Goal: Browse casually: Explore the website without a specific task or goal

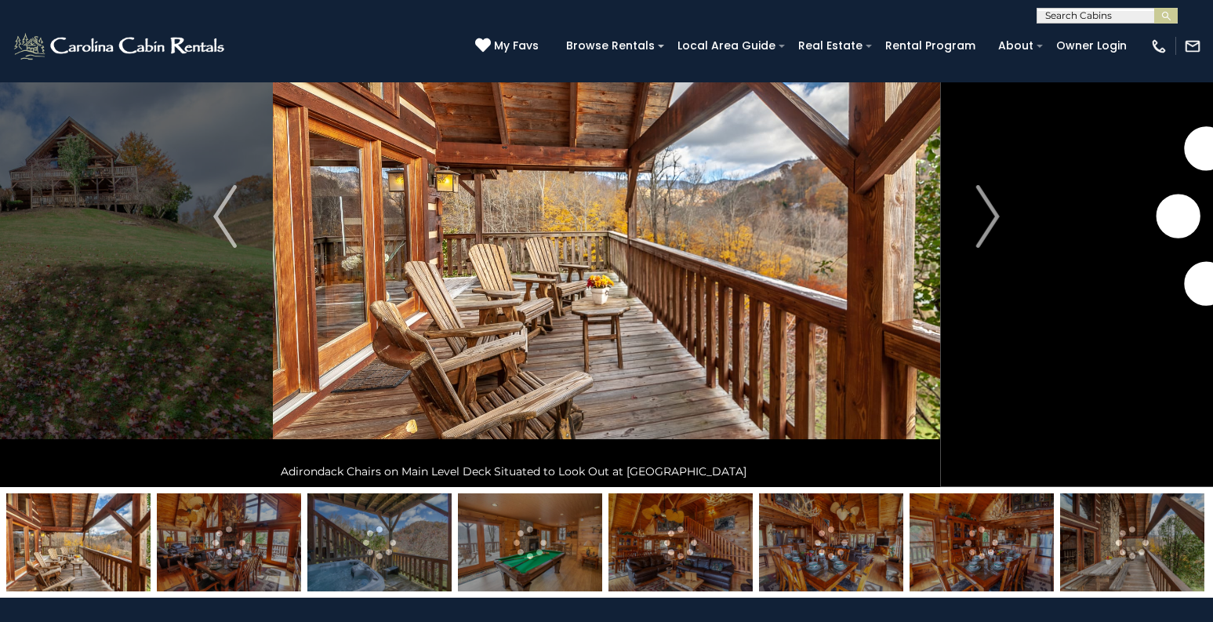
scroll to position [137, 0]
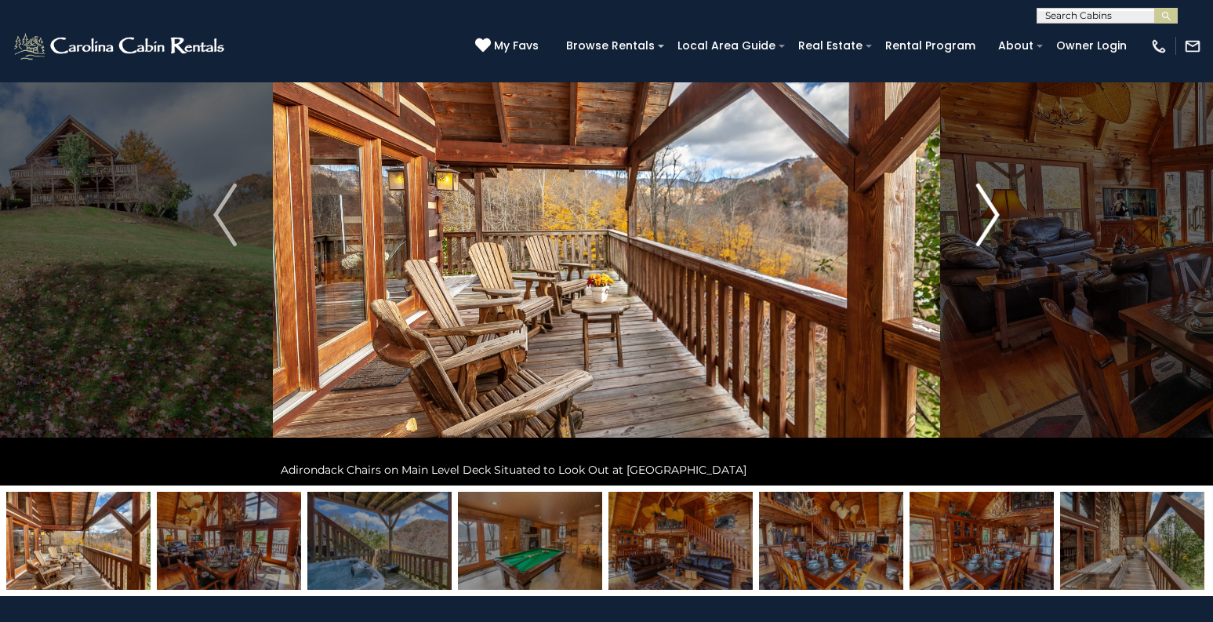
click at [994, 222] on img "Next" at bounding box center [988, 214] width 24 height 63
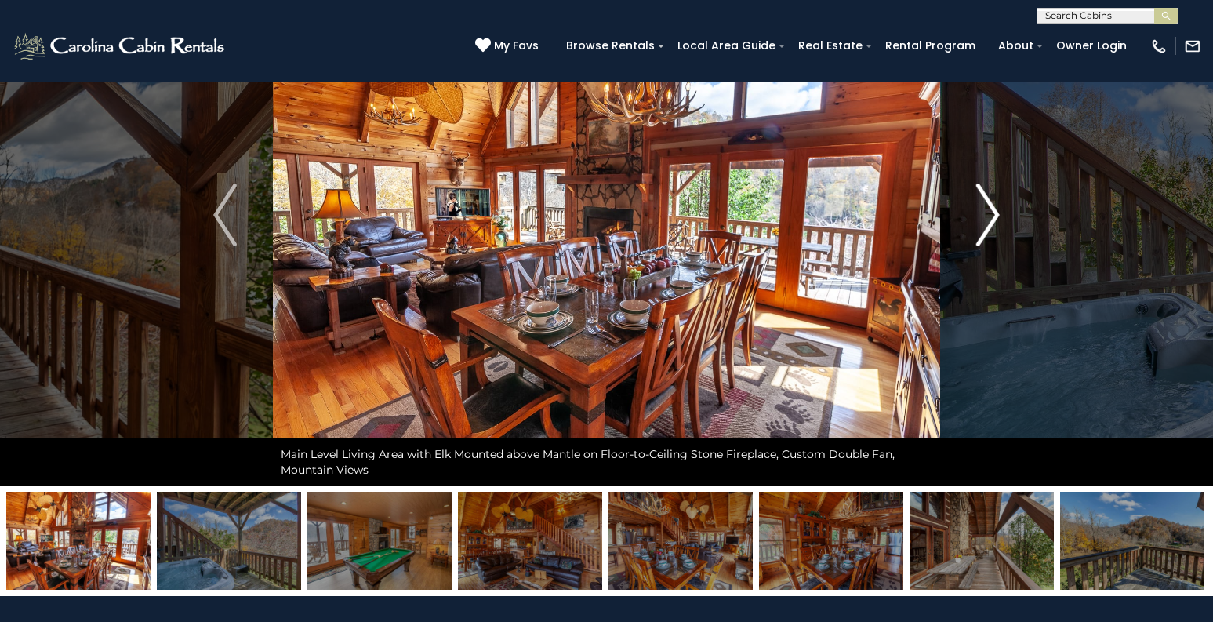
click at [994, 222] on img "Next" at bounding box center [988, 214] width 24 height 63
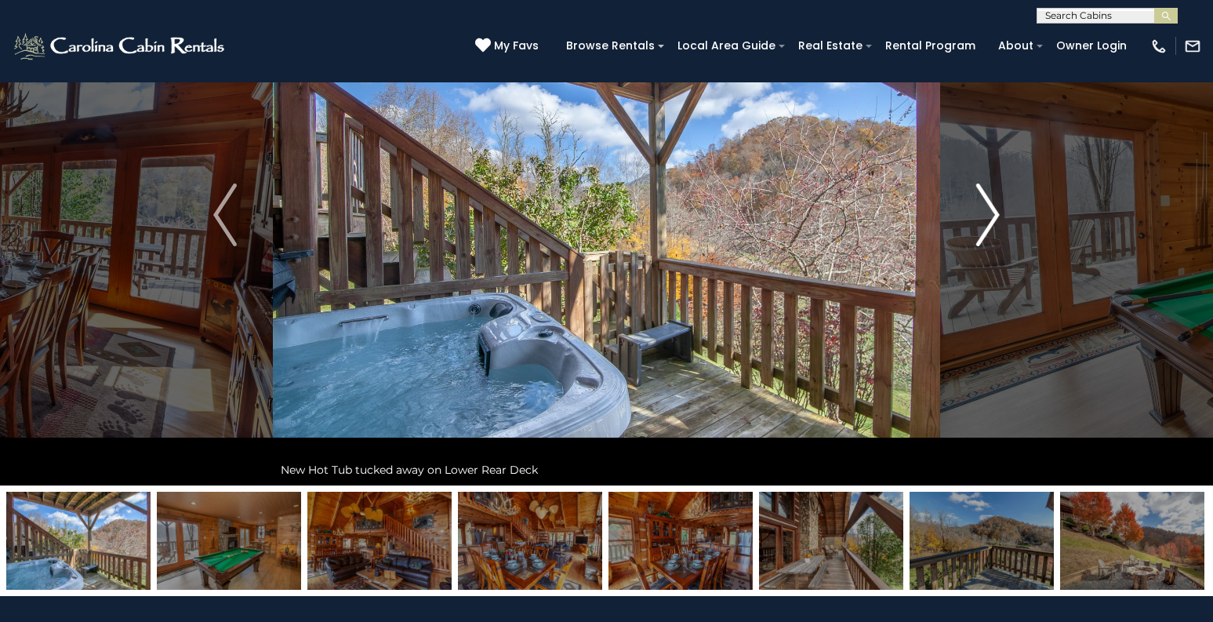
click at [994, 222] on img "Next" at bounding box center [988, 214] width 24 height 63
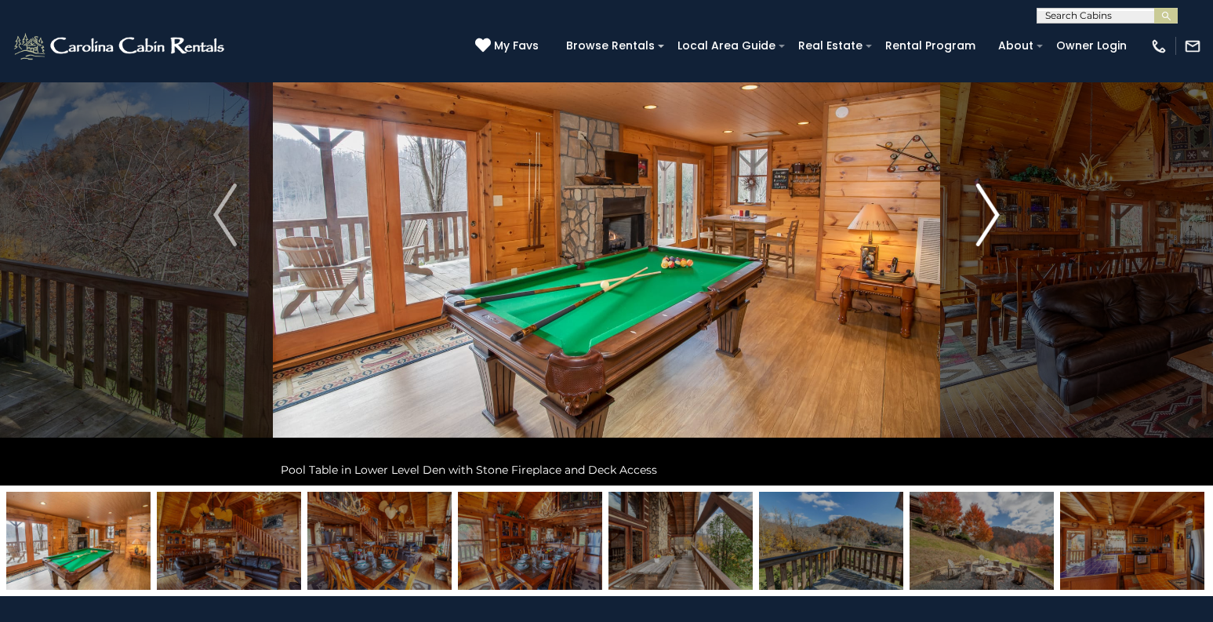
click at [994, 222] on img "Next" at bounding box center [988, 214] width 24 height 63
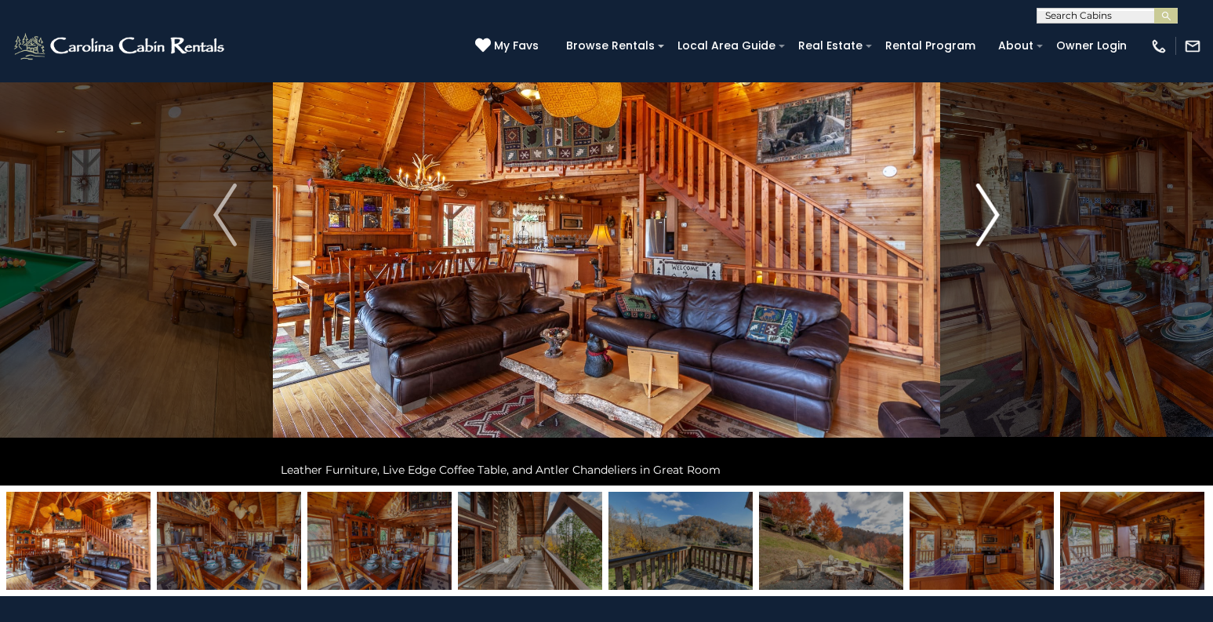
click at [994, 222] on img "Next" at bounding box center [988, 214] width 24 height 63
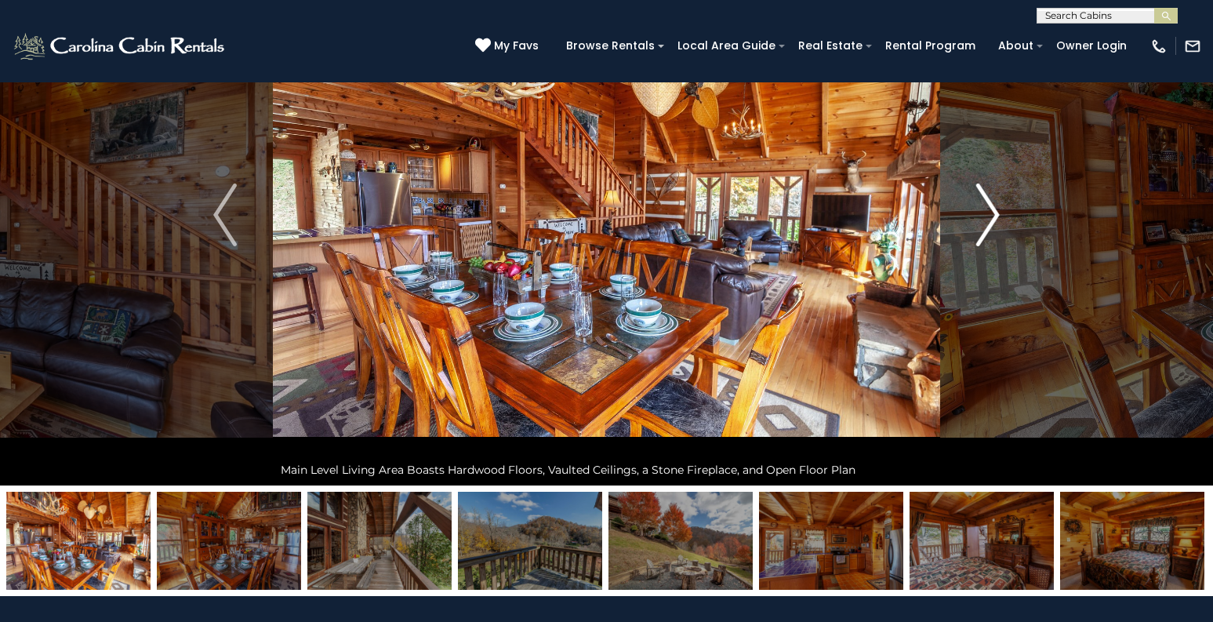
click at [994, 222] on img "Next" at bounding box center [988, 214] width 24 height 63
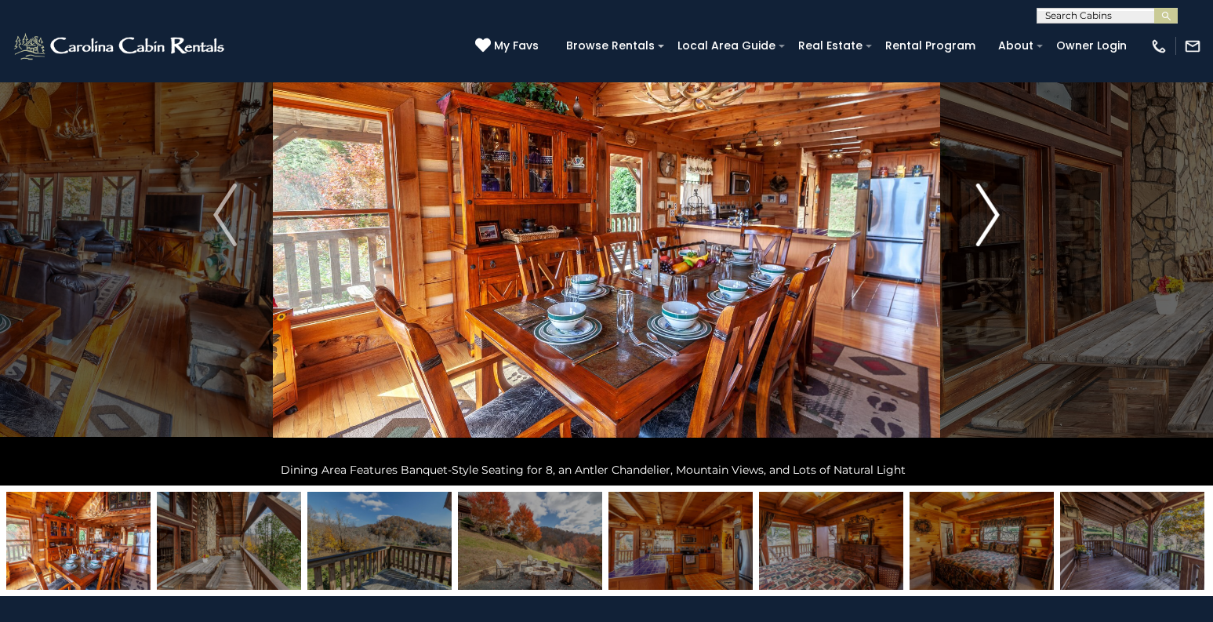
click at [994, 222] on img "Next" at bounding box center [988, 214] width 24 height 63
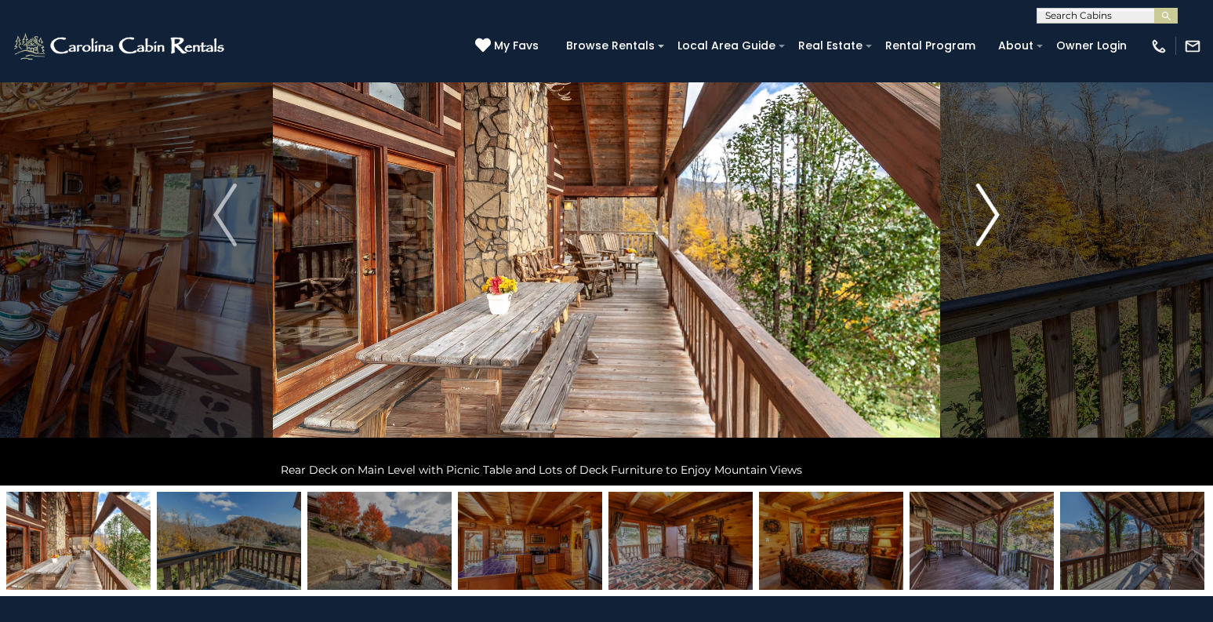
click at [994, 222] on img "Next" at bounding box center [988, 214] width 24 height 63
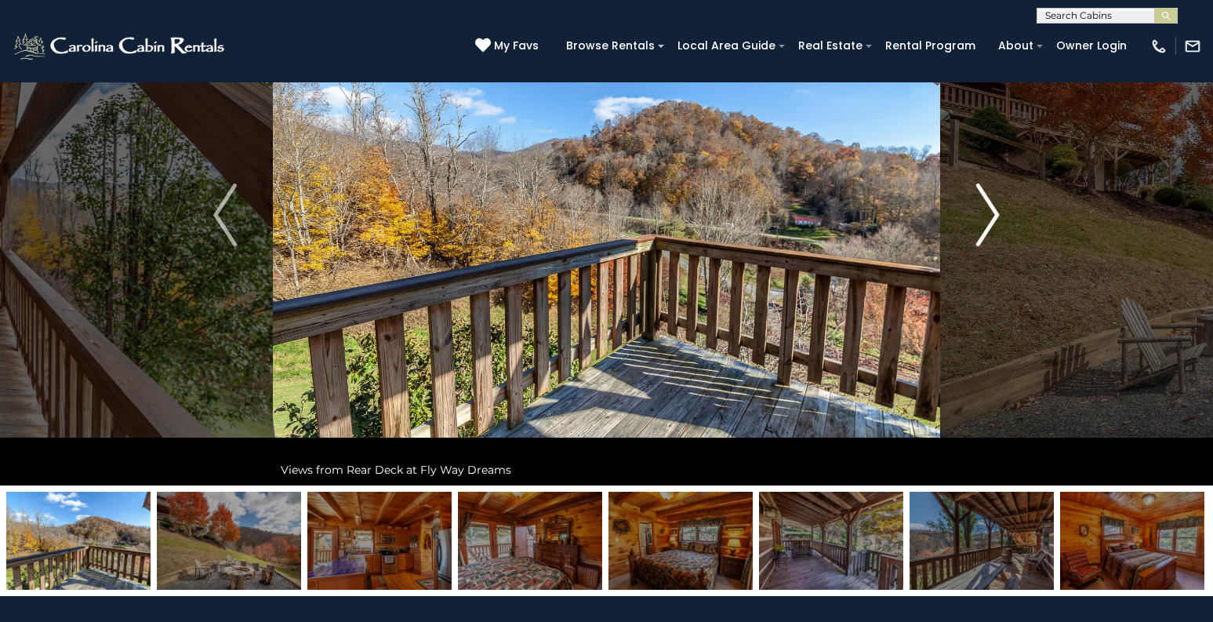
click at [994, 222] on img "Next" at bounding box center [988, 214] width 24 height 63
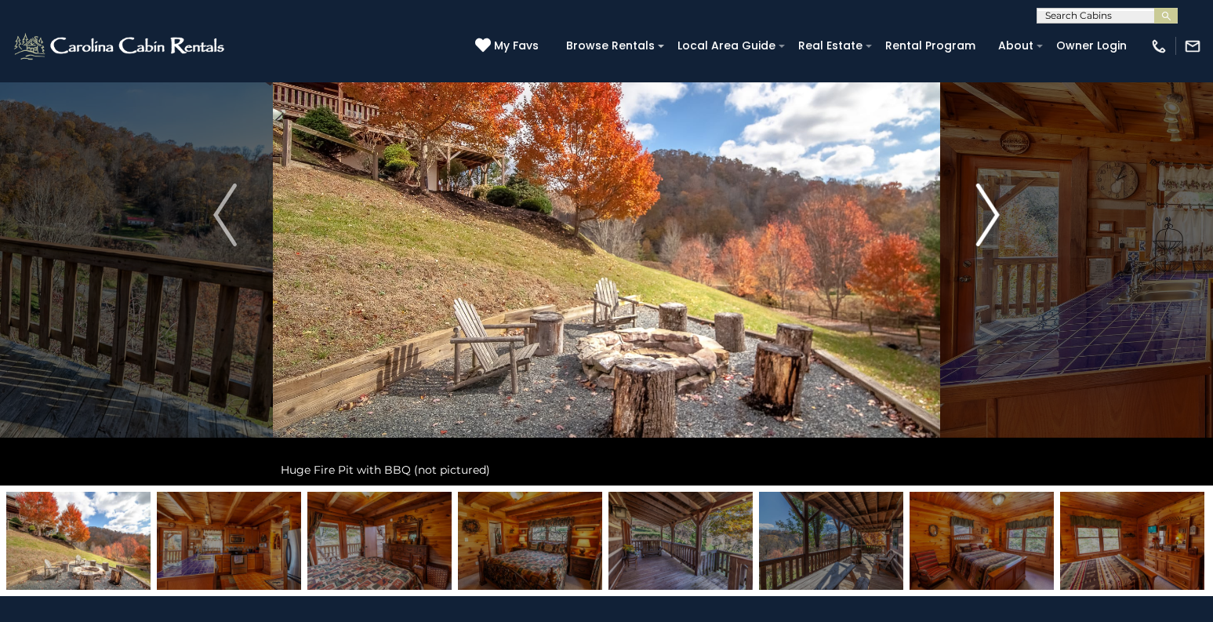
click at [994, 222] on img "Next" at bounding box center [988, 214] width 24 height 63
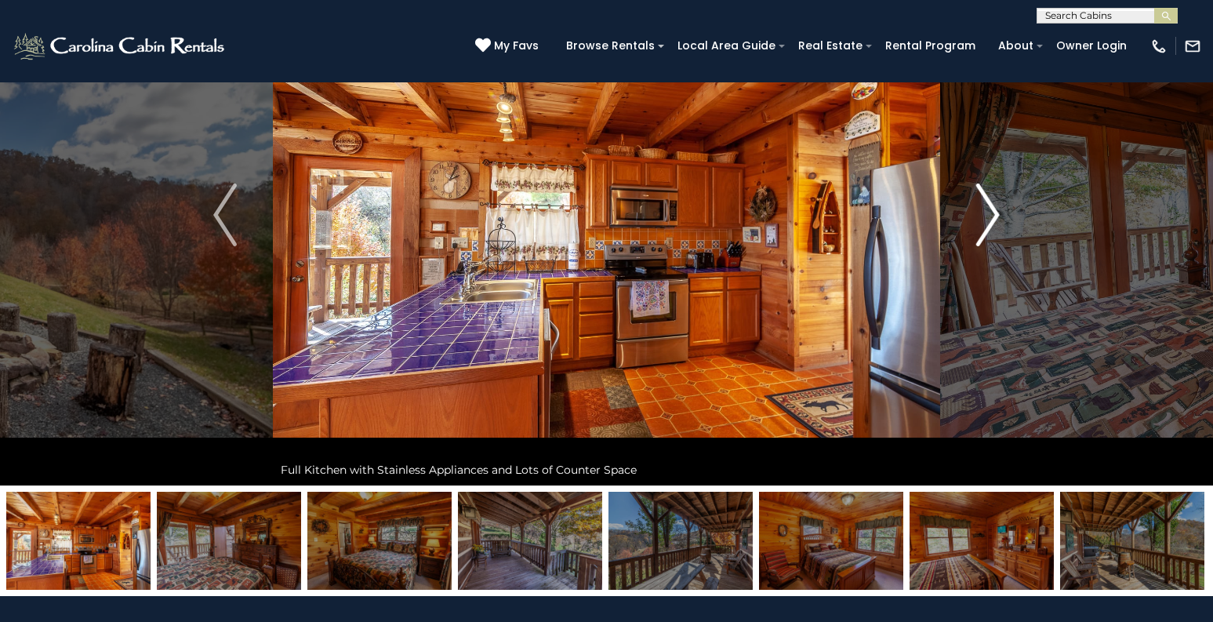
click at [994, 222] on img "Next" at bounding box center [988, 214] width 24 height 63
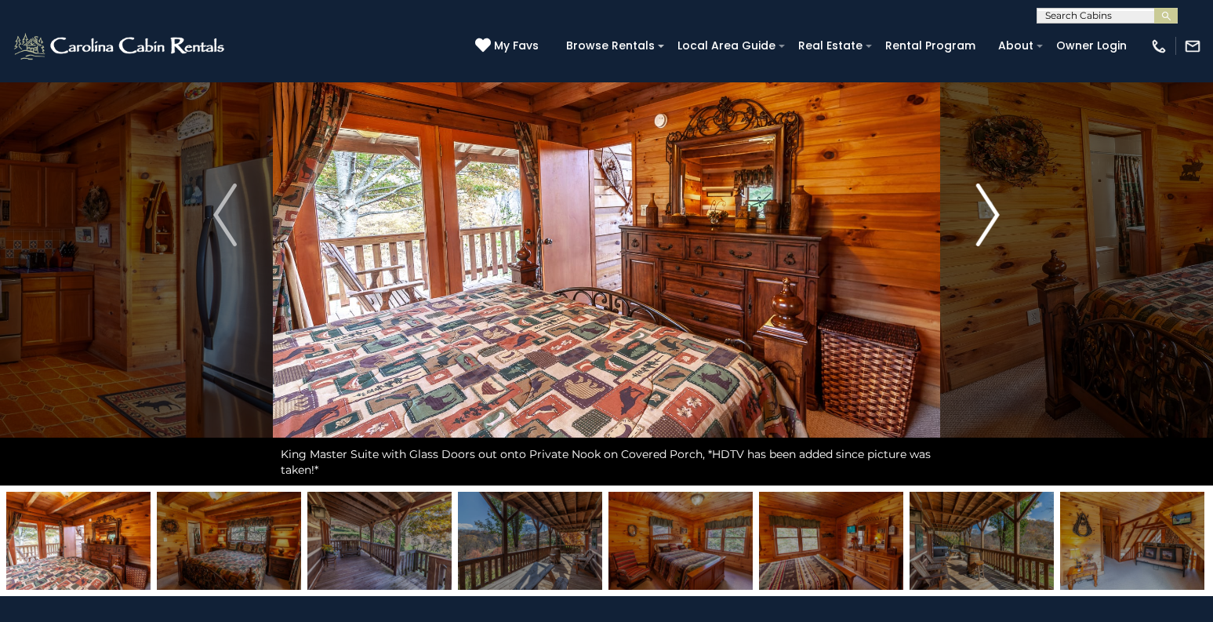
click at [994, 222] on img "Next" at bounding box center [988, 214] width 24 height 63
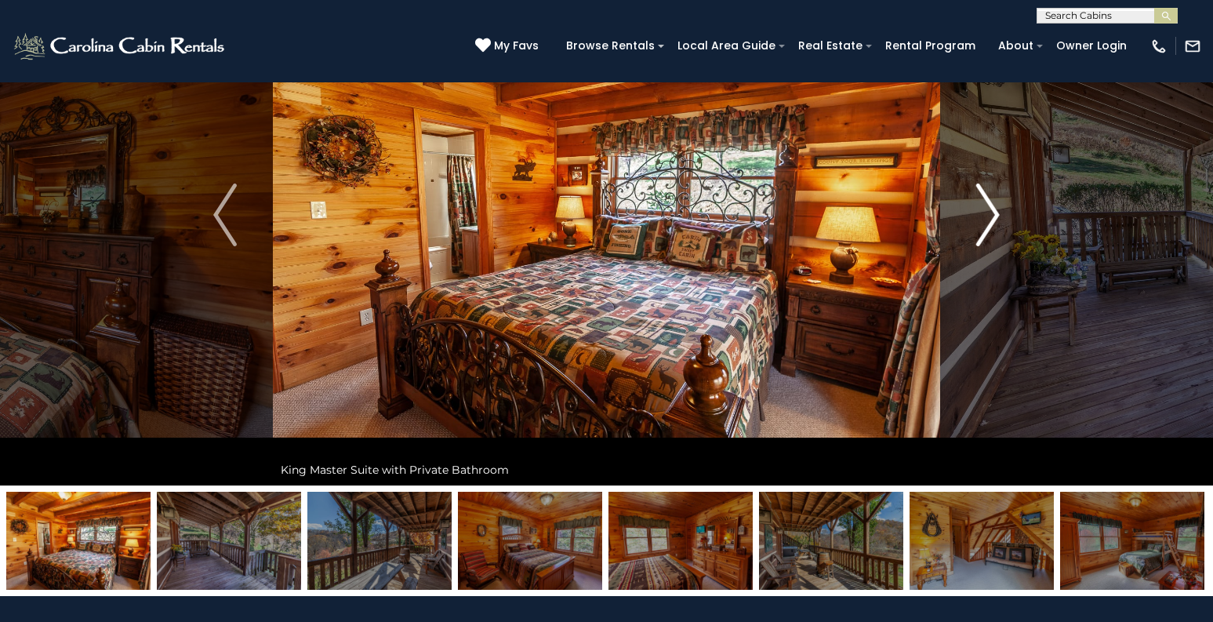
click at [994, 222] on img "Next" at bounding box center [988, 214] width 24 height 63
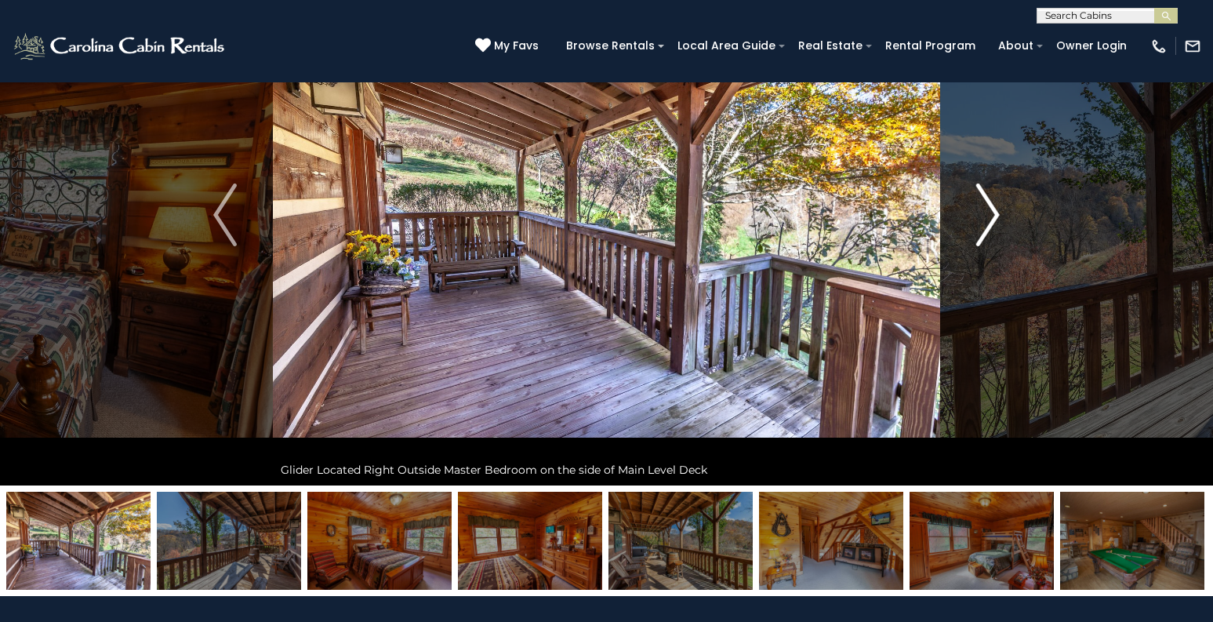
click at [994, 222] on img "Next" at bounding box center [988, 214] width 24 height 63
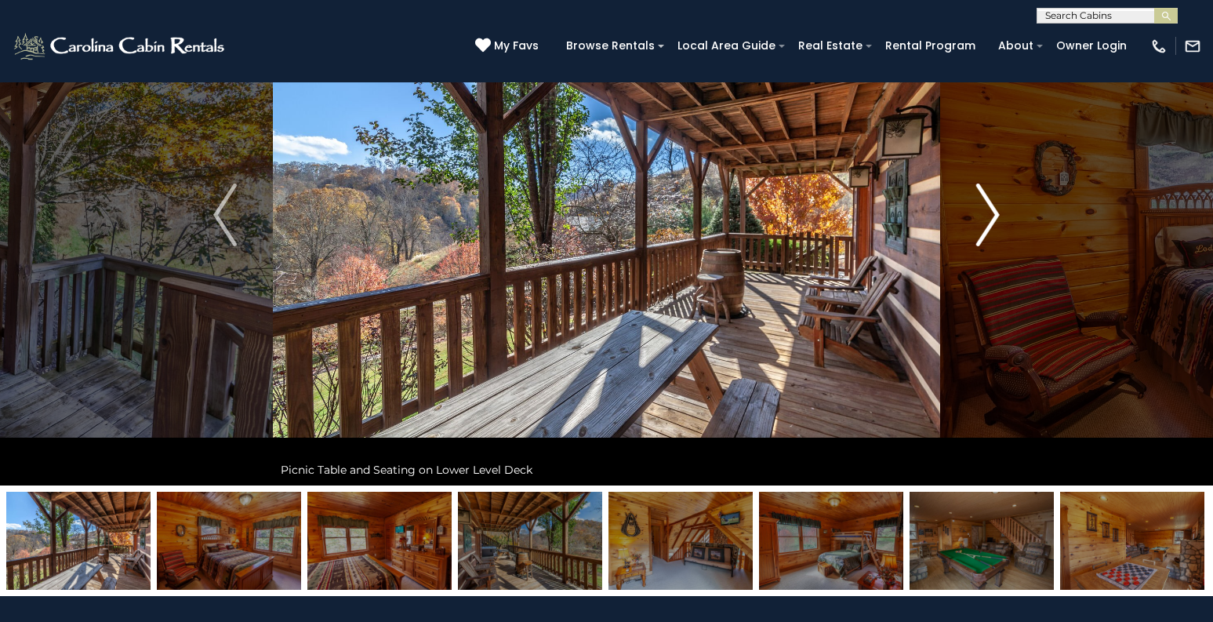
click at [994, 222] on img "Next" at bounding box center [988, 214] width 24 height 63
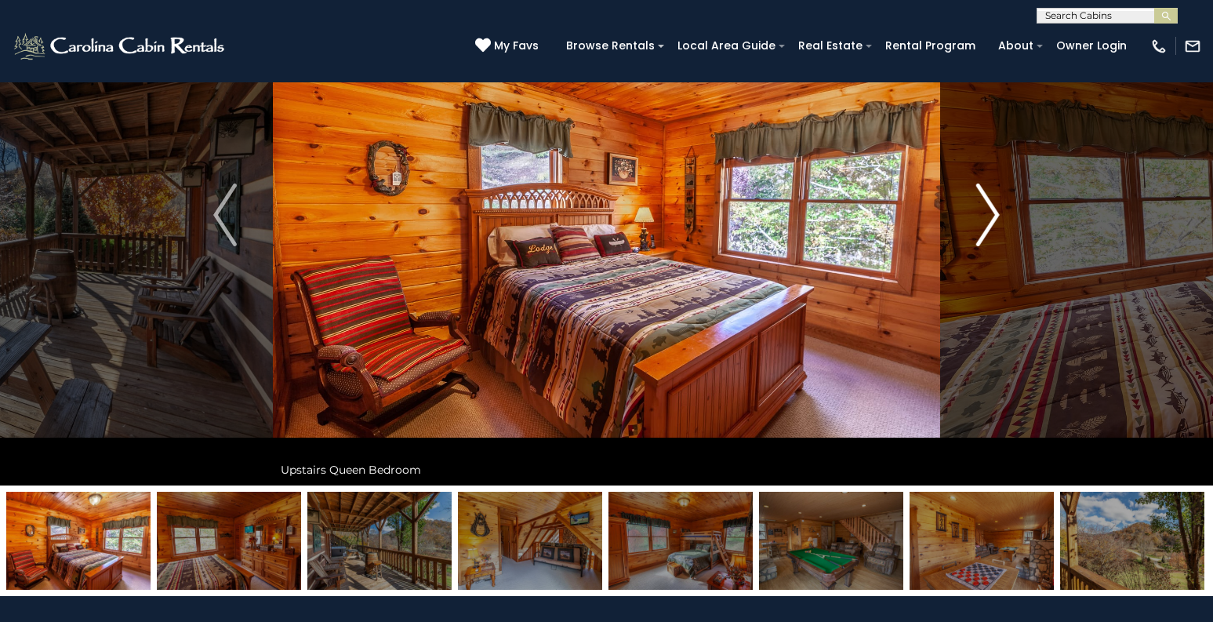
click at [994, 222] on img "Next" at bounding box center [988, 214] width 24 height 63
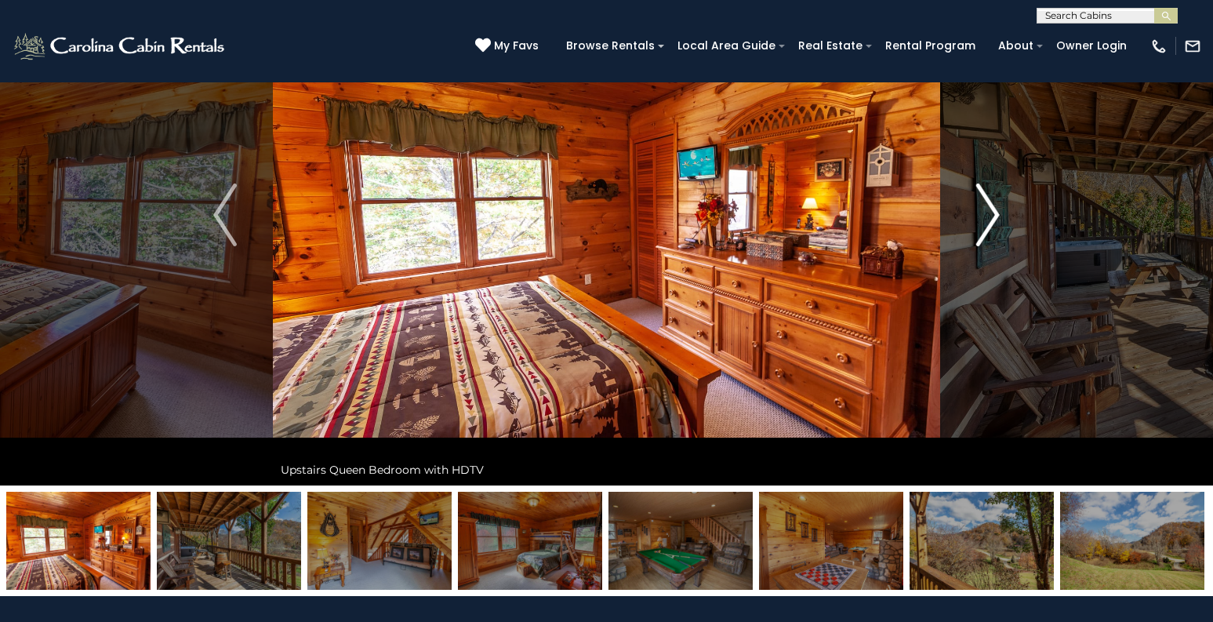
click at [994, 222] on img "Next" at bounding box center [988, 214] width 24 height 63
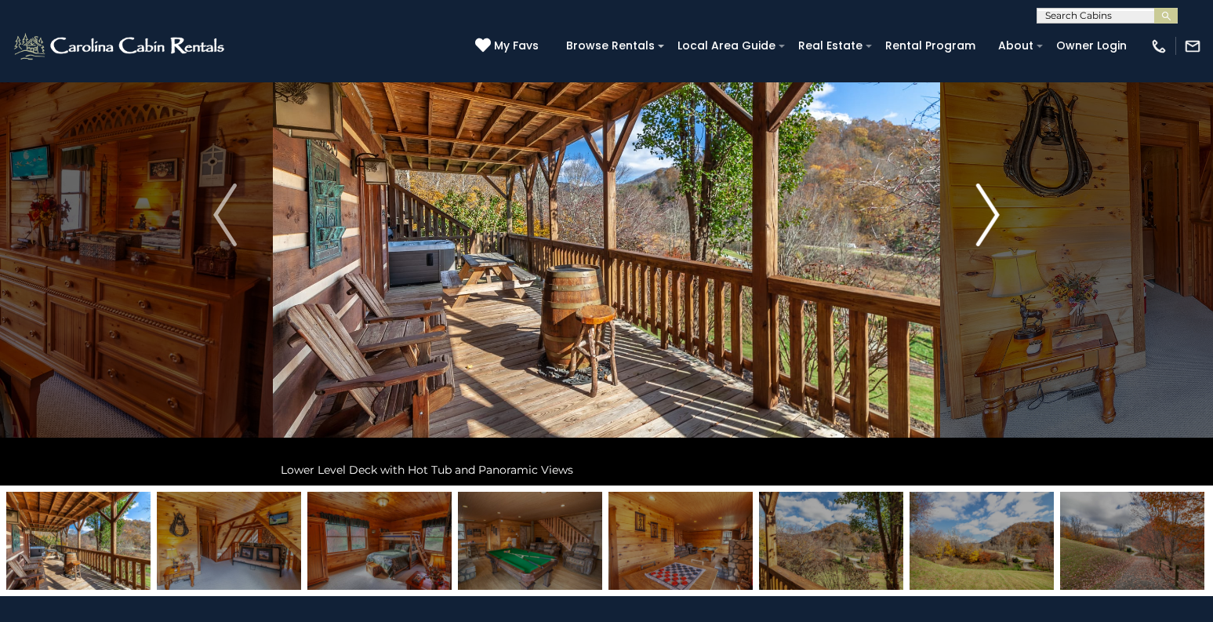
click at [994, 222] on img "Next" at bounding box center [988, 214] width 24 height 63
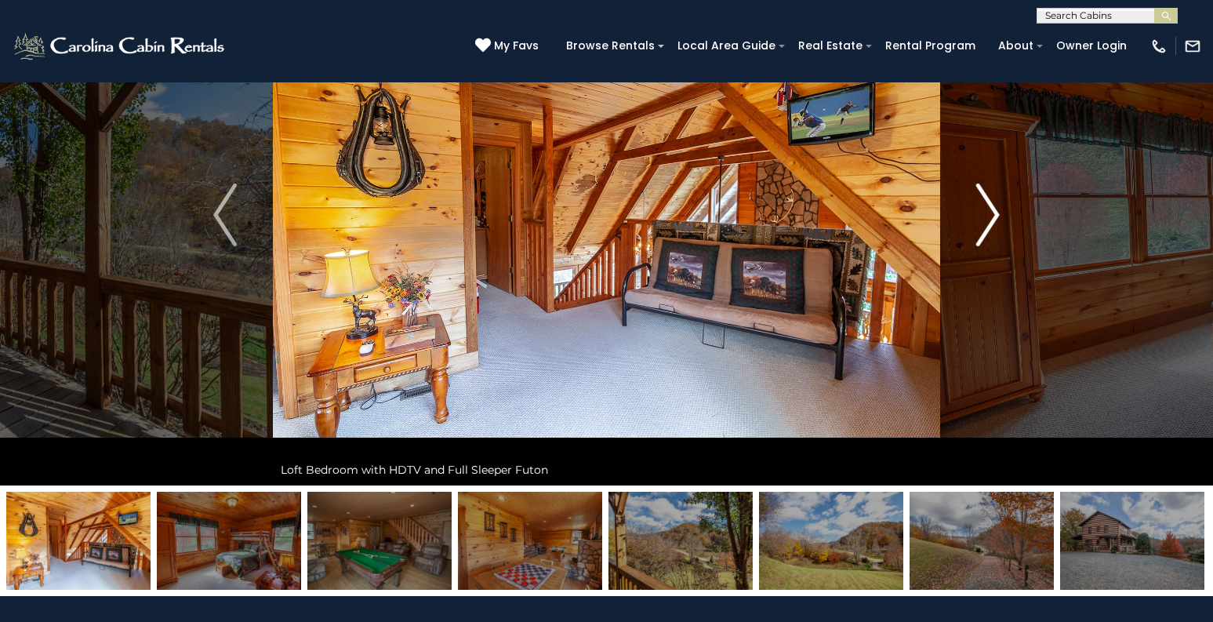
click at [994, 222] on img "Next" at bounding box center [988, 214] width 24 height 63
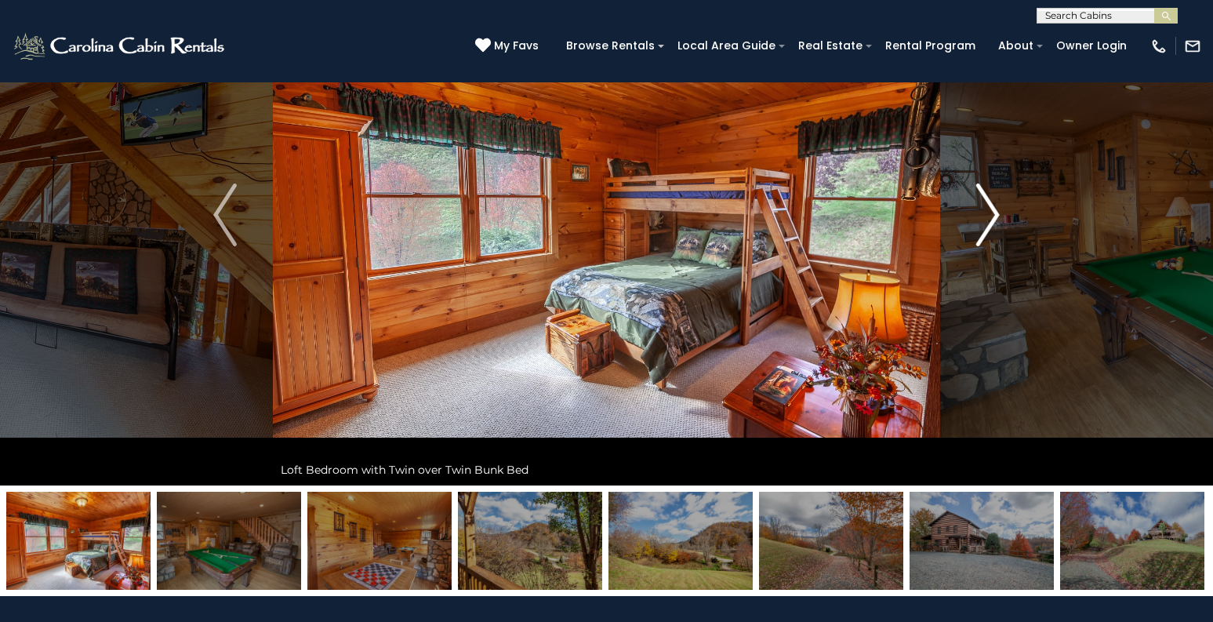
click at [994, 222] on img "Next" at bounding box center [988, 214] width 24 height 63
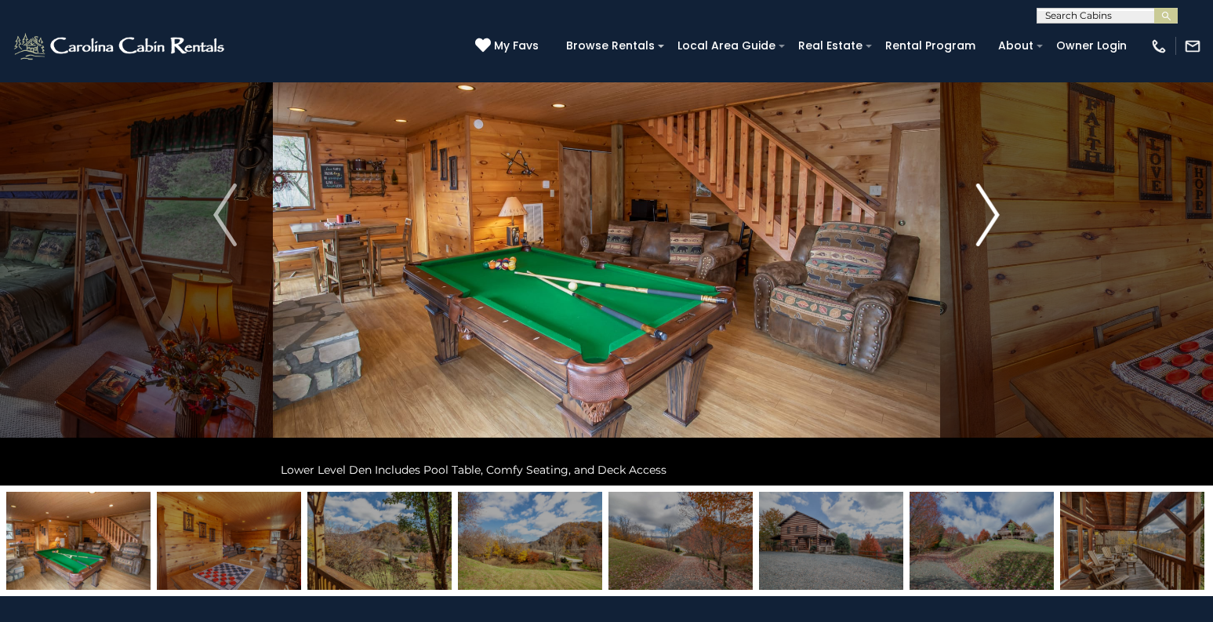
click at [994, 222] on img "Next" at bounding box center [988, 214] width 24 height 63
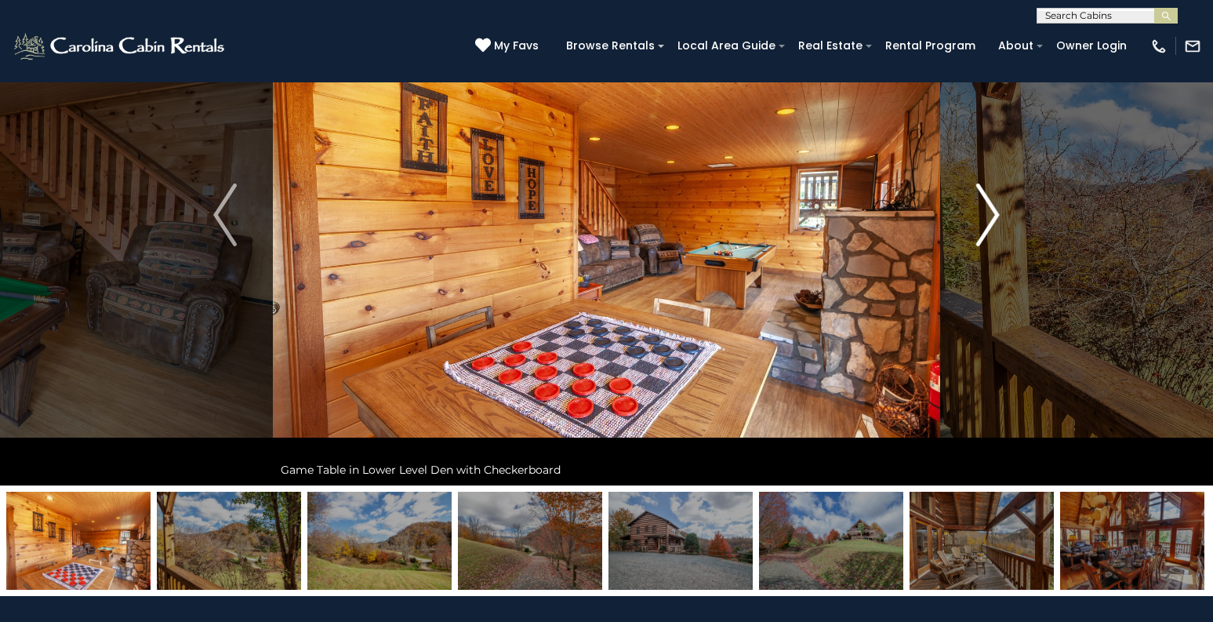
click at [994, 222] on img "Next" at bounding box center [988, 214] width 24 height 63
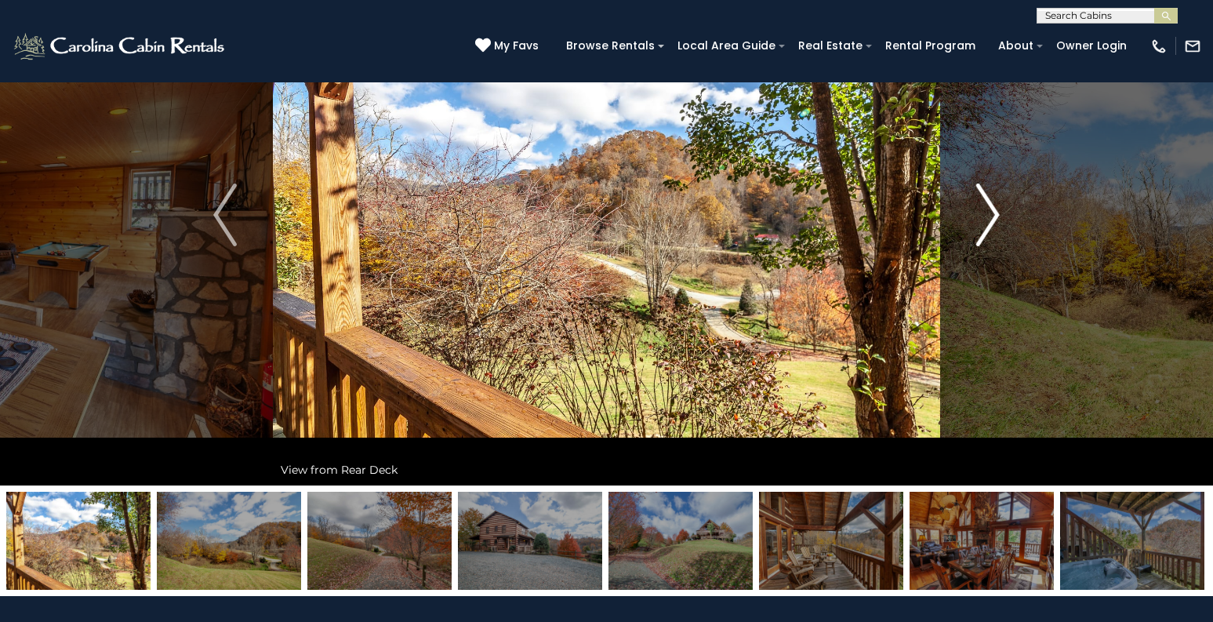
click at [994, 222] on img "Next" at bounding box center [988, 214] width 24 height 63
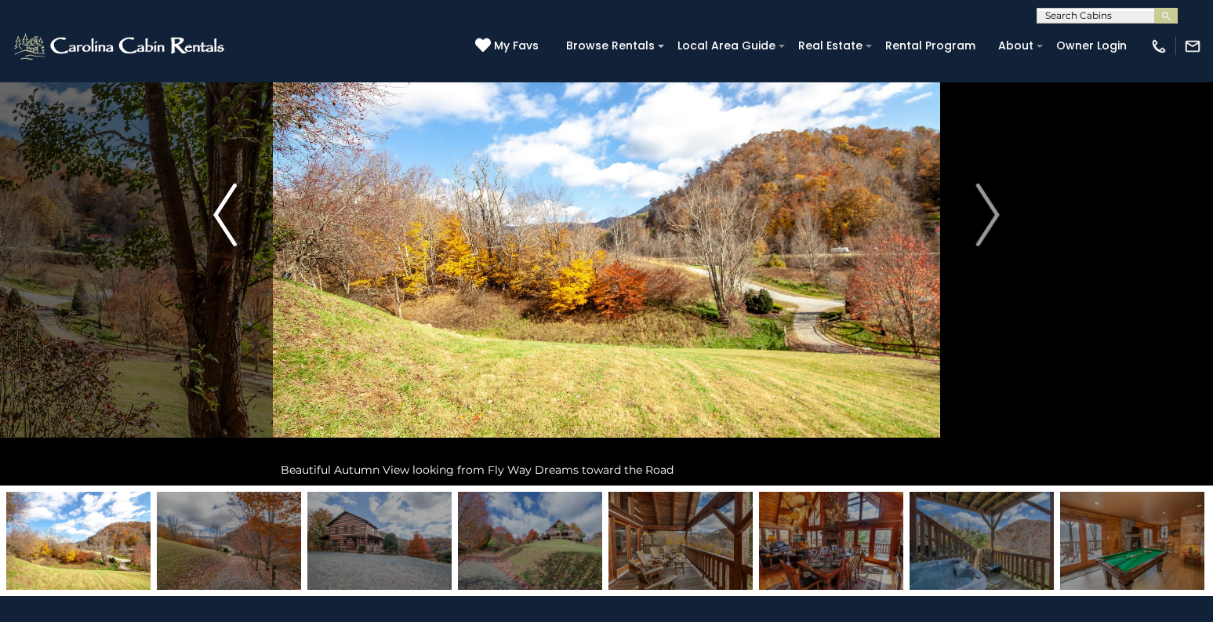
click at [216, 216] on img "Previous" at bounding box center [225, 214] width 24 height 63
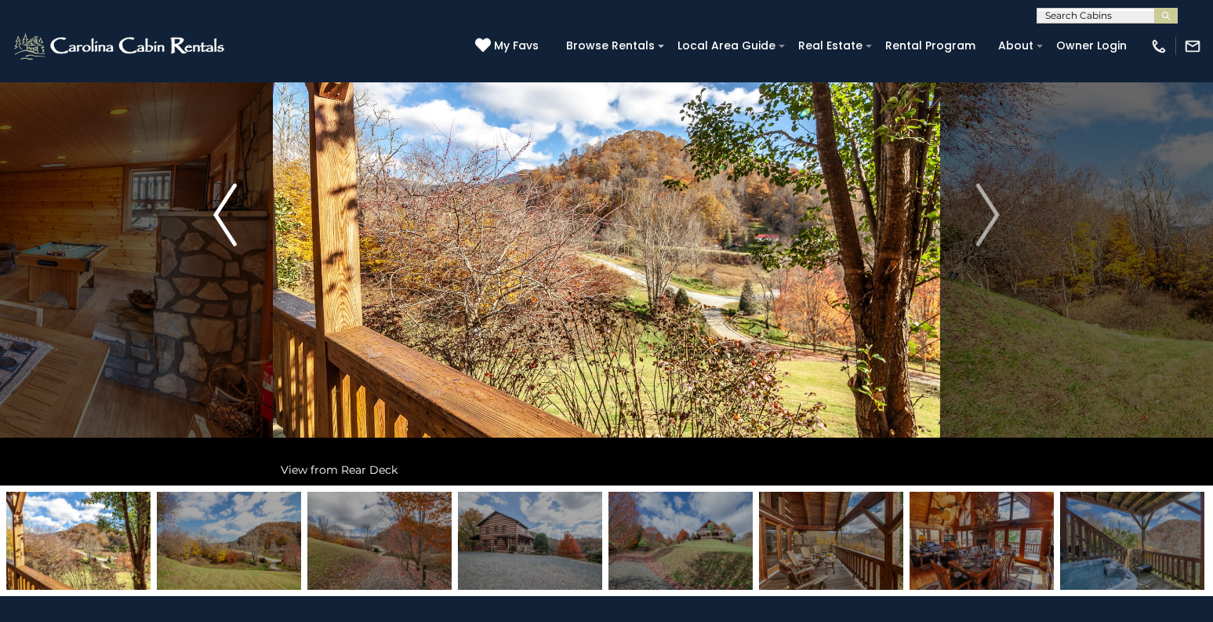
click at [216, 216] on img "Previous" at bounding box center [225, 214] width 24 height 63
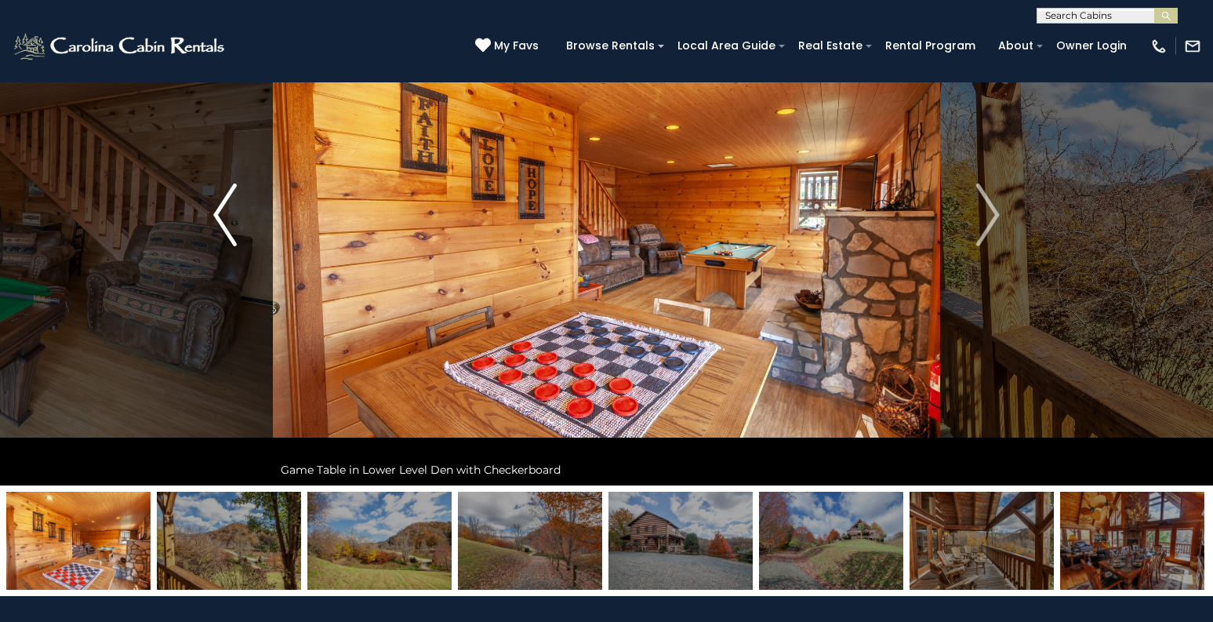
click at [216, 216] on img "Previous" at bounding box center [225, 214] width 24 height 63
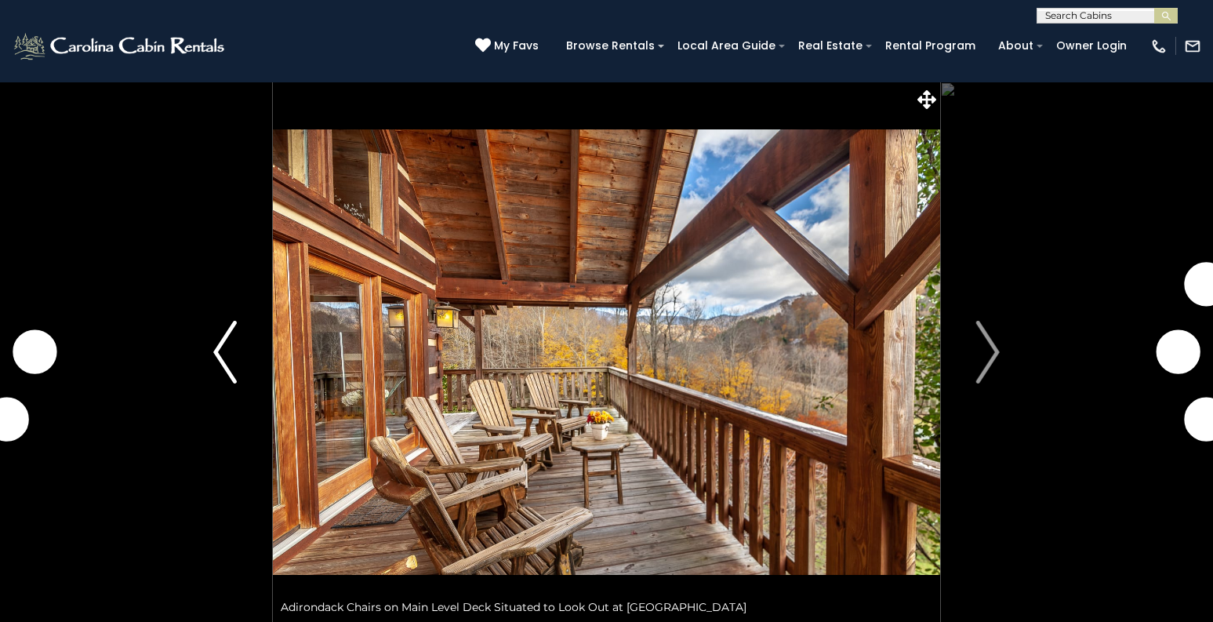
click at [222, 343] on img "Previous" at bounding box center [225, 352] width 24 height 63
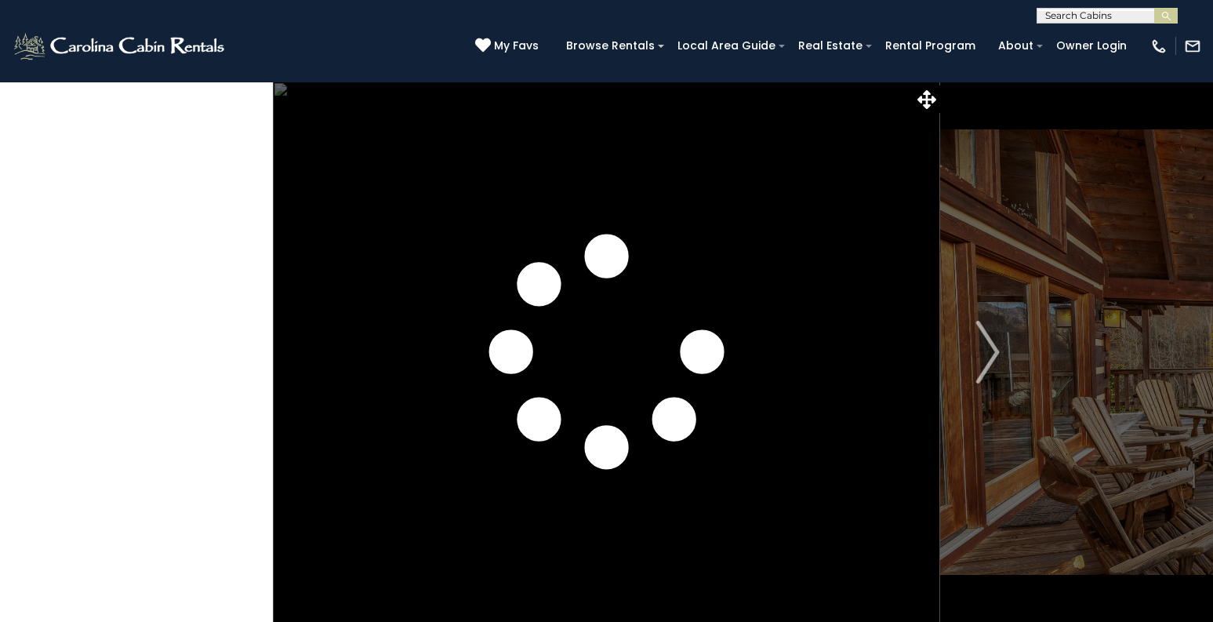
click at [222, 343] on img "Previous" at bounding box center [225, 352] width 24 height 63
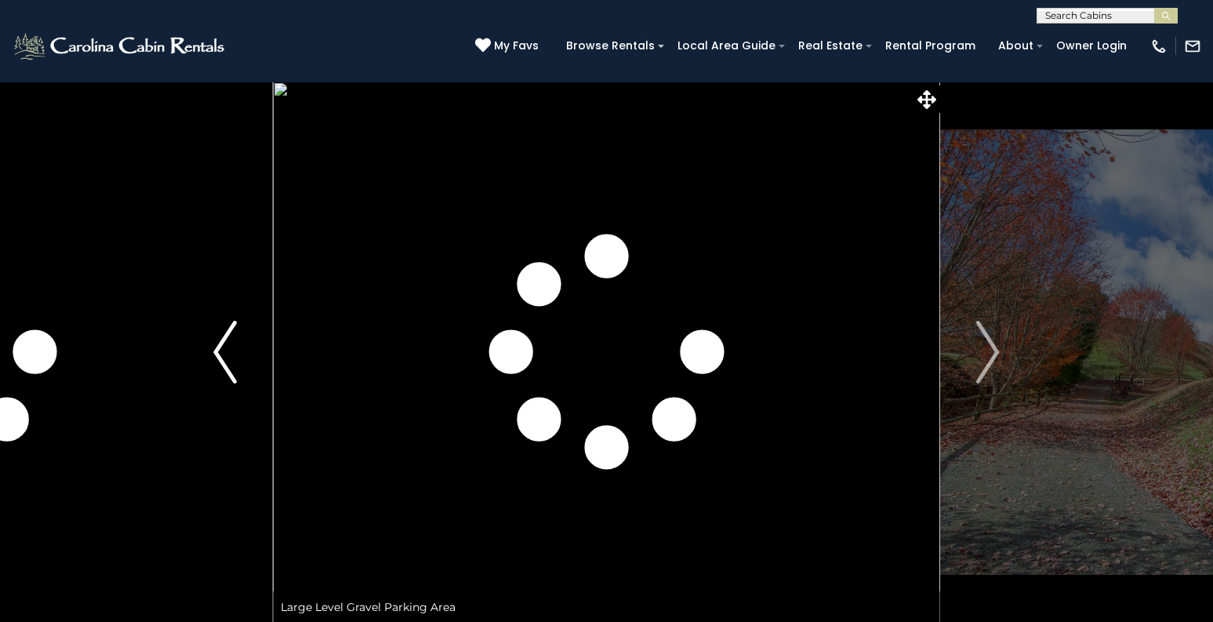
click at [223, 344] on img "Previous" at bounding box center [225, 352] width 24 height 63
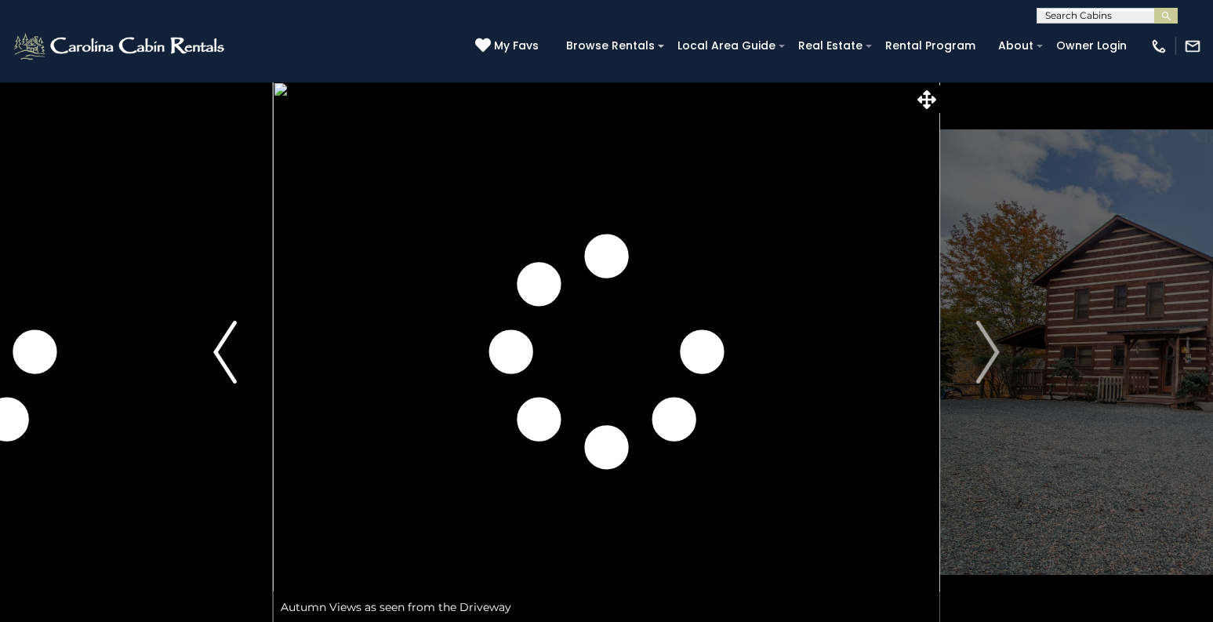
click at [223, 344] on img "Previous" at bounding box center [225, 352] width 24 height 63
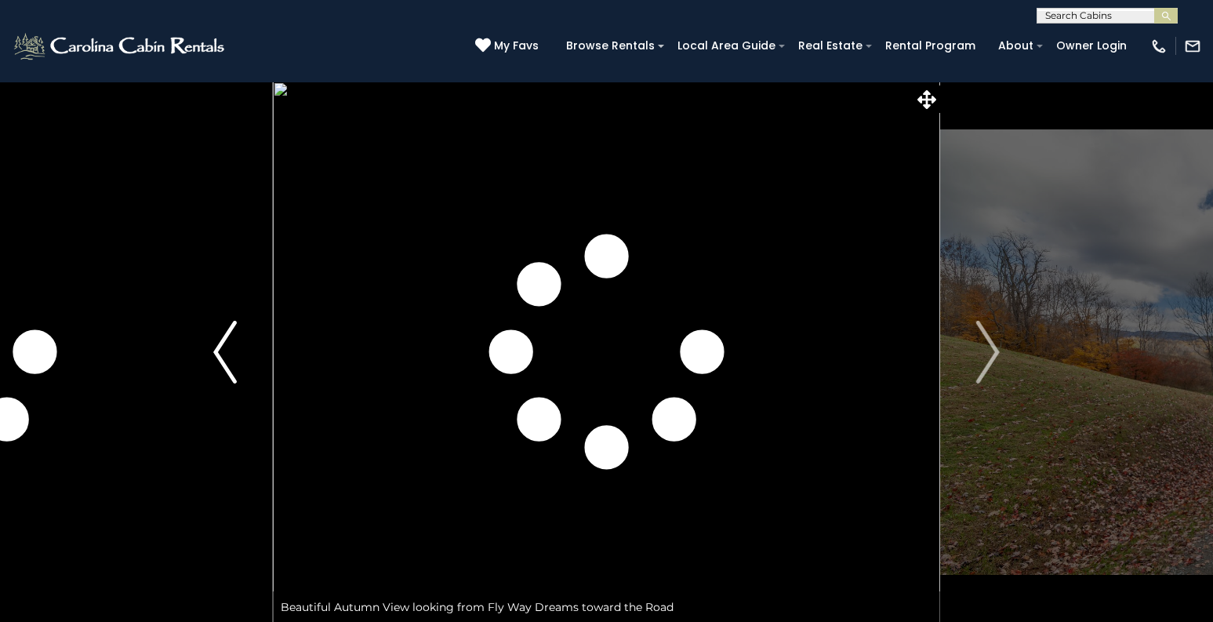
click at [223, 344] on img "Previous" at bounding box center [225, 352] width 24 height 63
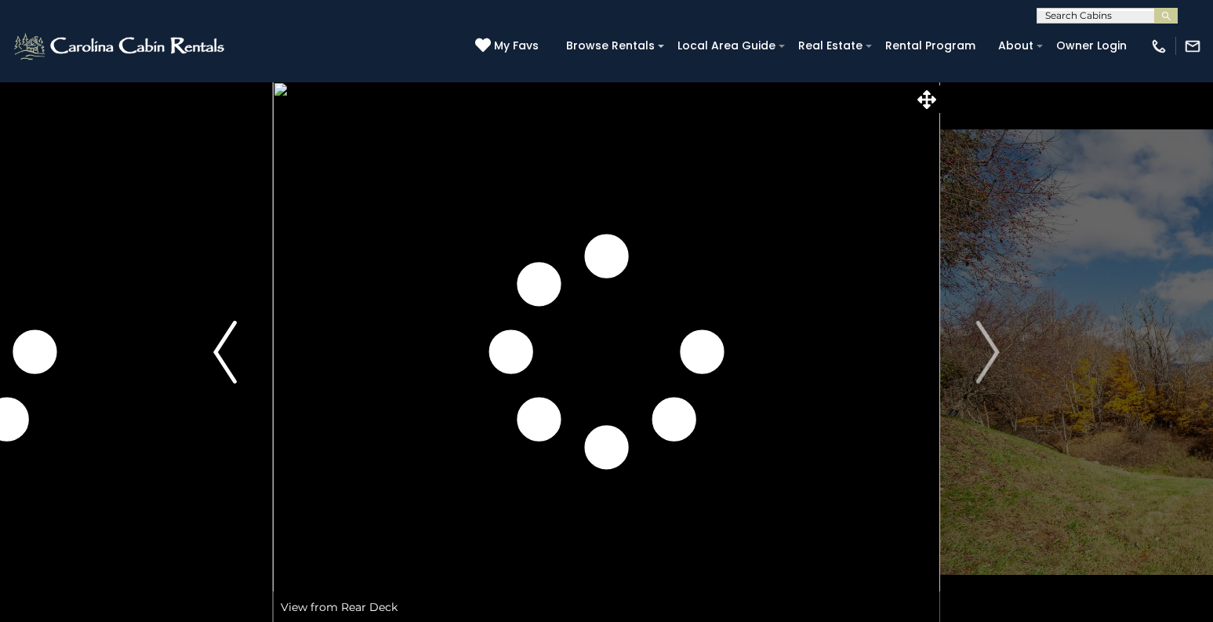
click at [223, 344] on img "Previous" at bounding box center [225, 352] width 24 height 63
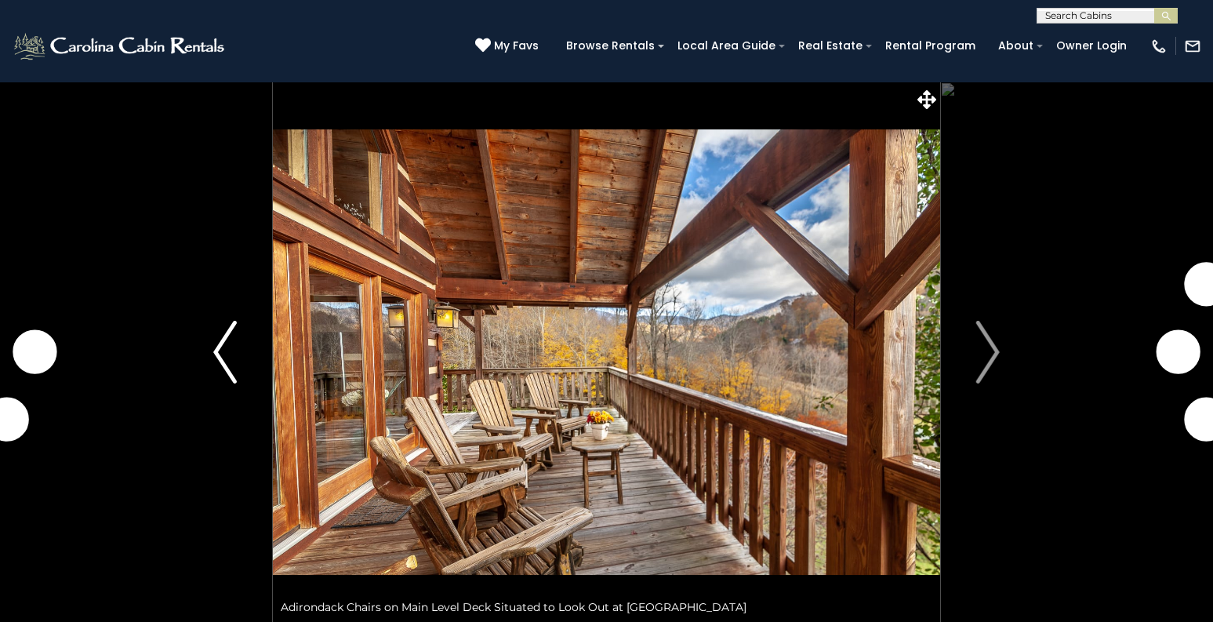
click at [214, 348] on img "Previous" at bounding box center [225, 352] width 24 height 63
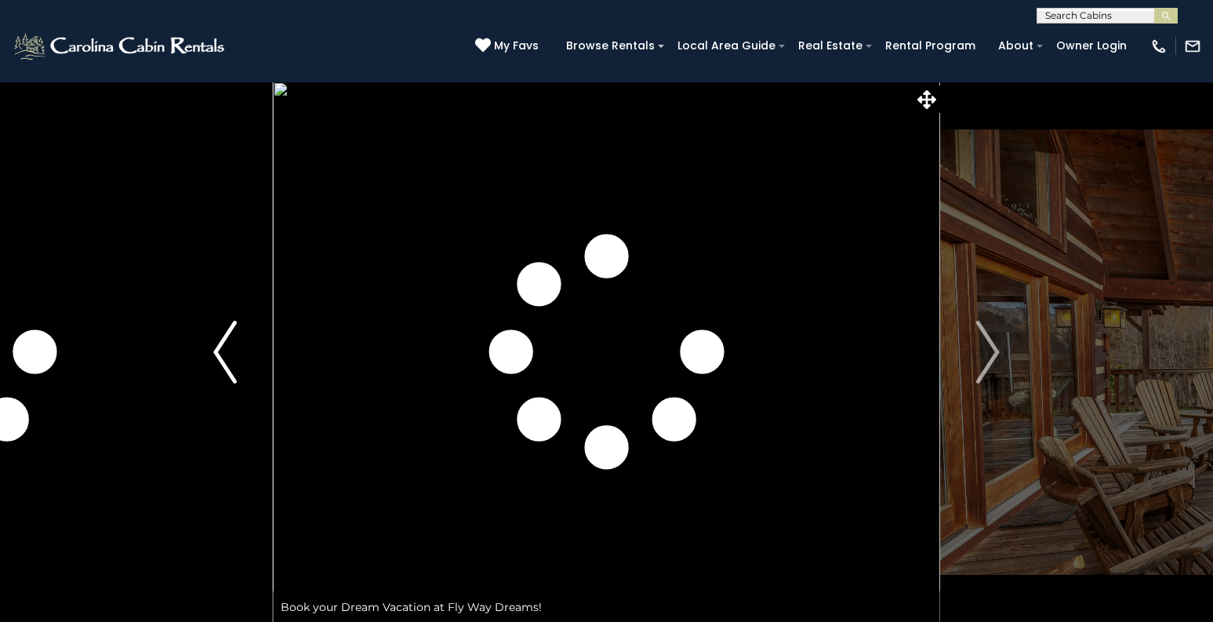
click at [221, 350] on img "Previous" at bounding box center [225, 352] width 24 height 63
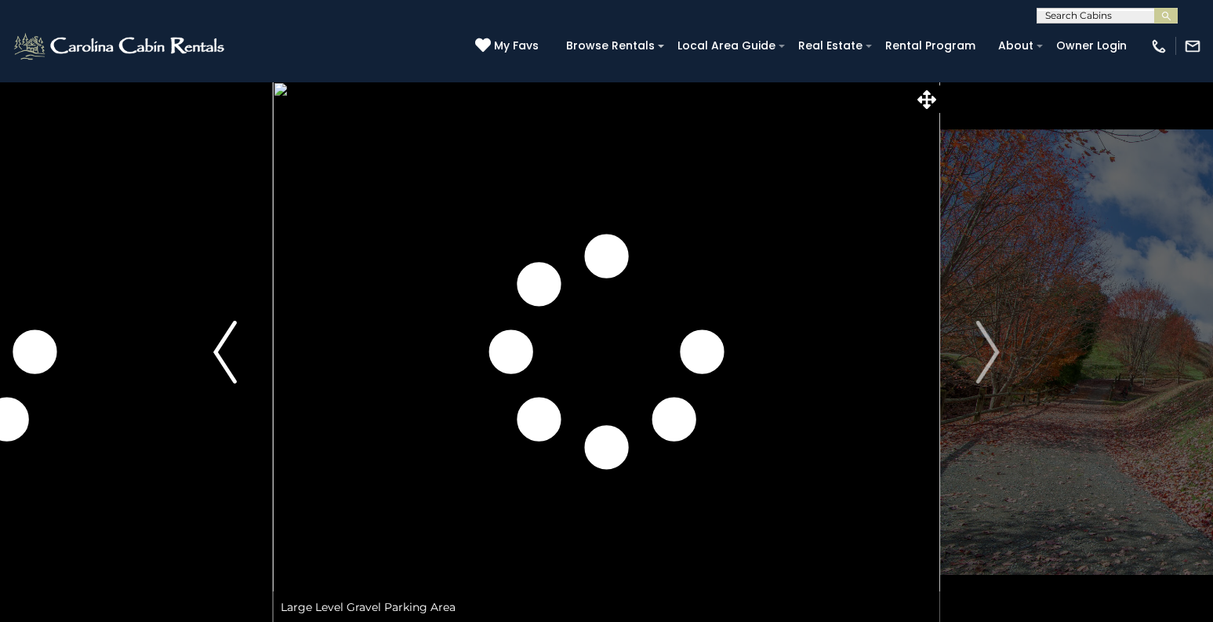
click at [214, 354] on img "Previous" at bounding box center [225, 352] width 24 height 63
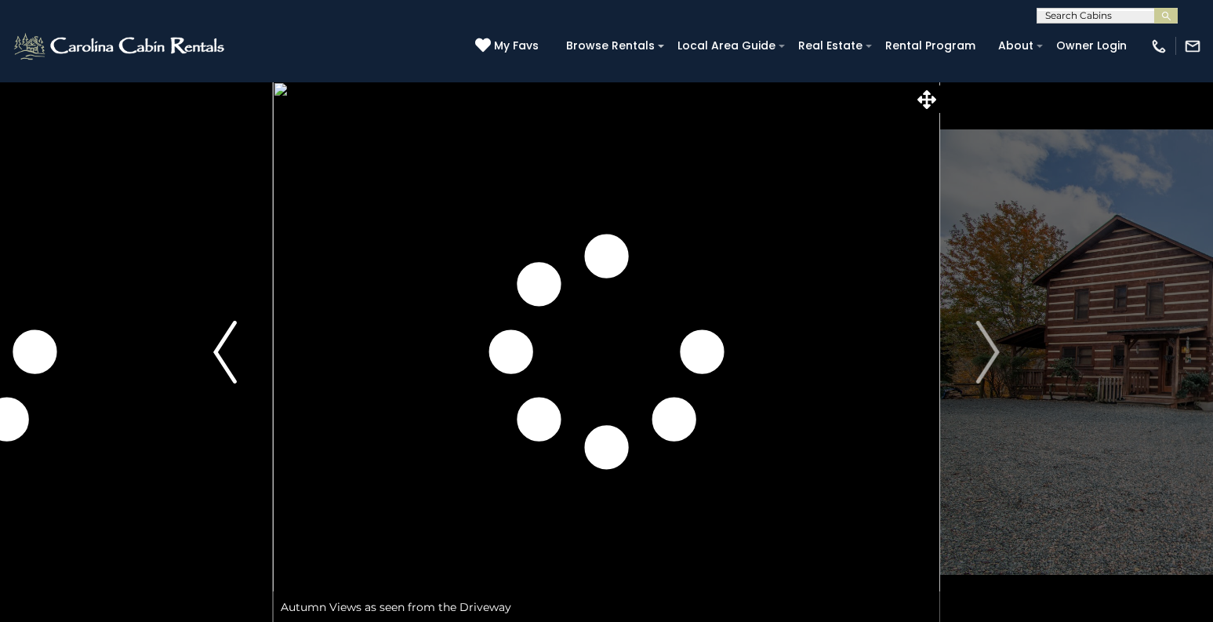
click at [217, 347] on img "Previous" at bounding box center [225, 352] width 24 height 63
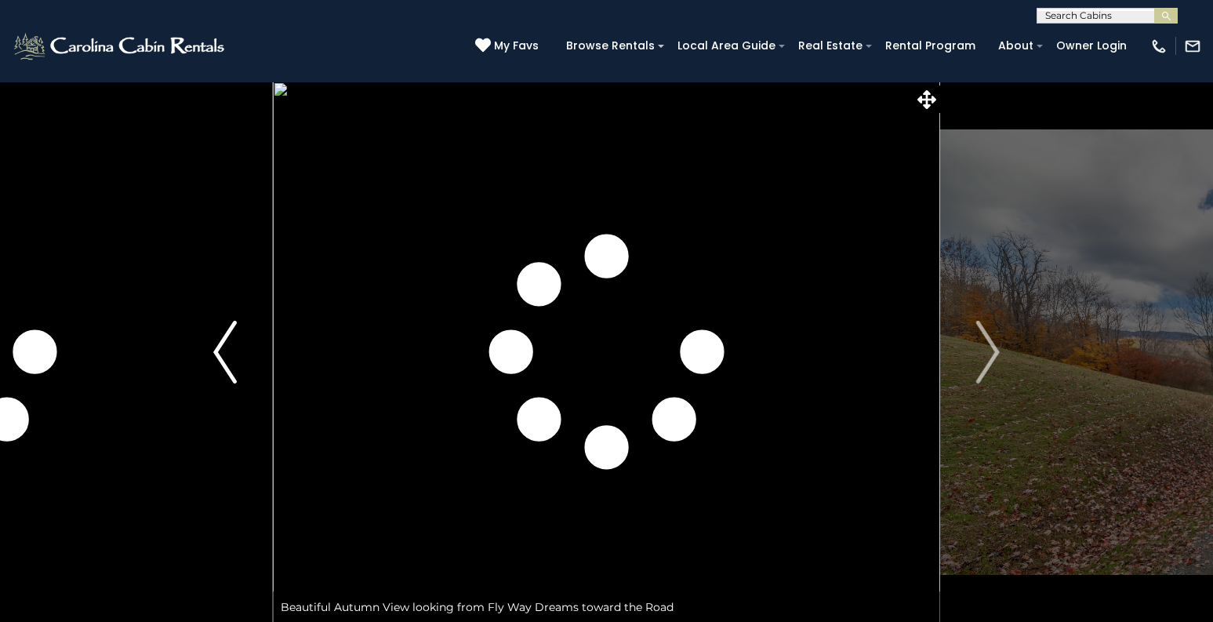
click at [217, 347] on img "Previous" at bounding box center [225, 352] width 24 height 63
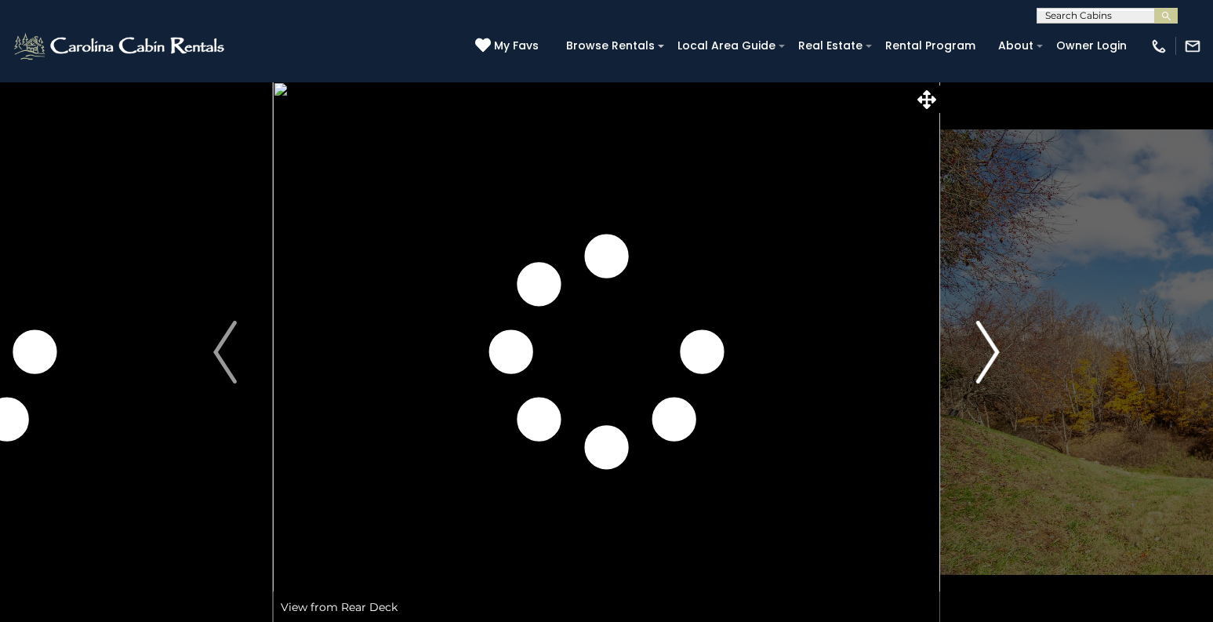
click at [990, 359] on img "Next" at bounding box center [988, 352] width 24 height 63
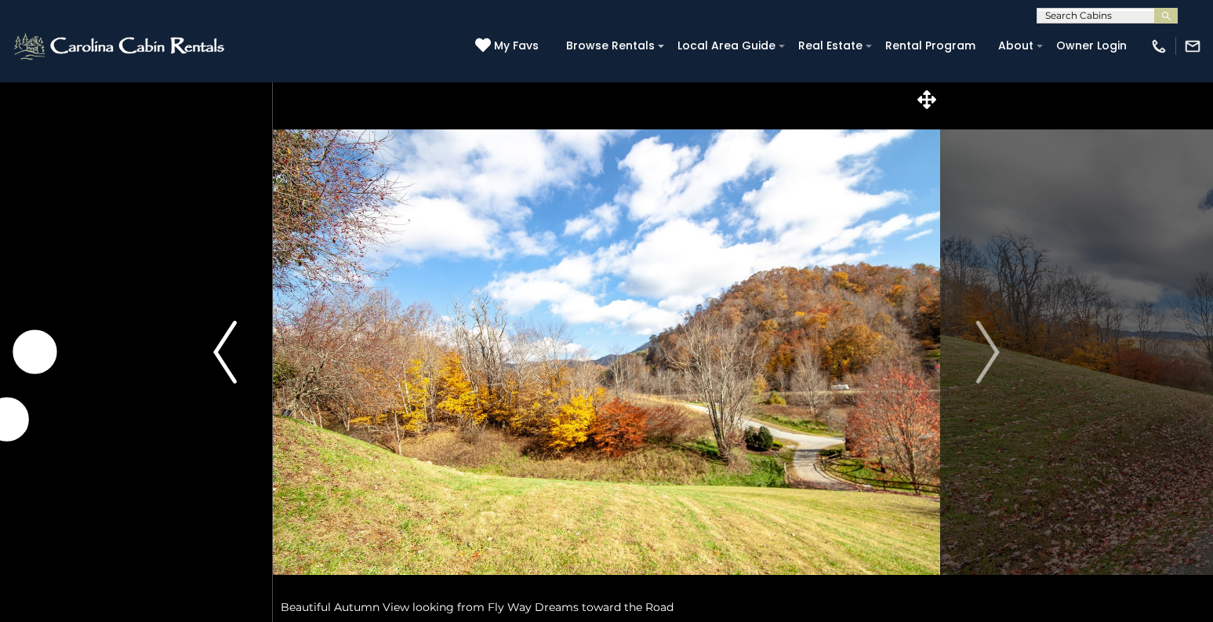
click at [218, 348] on img "Previous" at bounding box center [225, 352] width 24 height 63
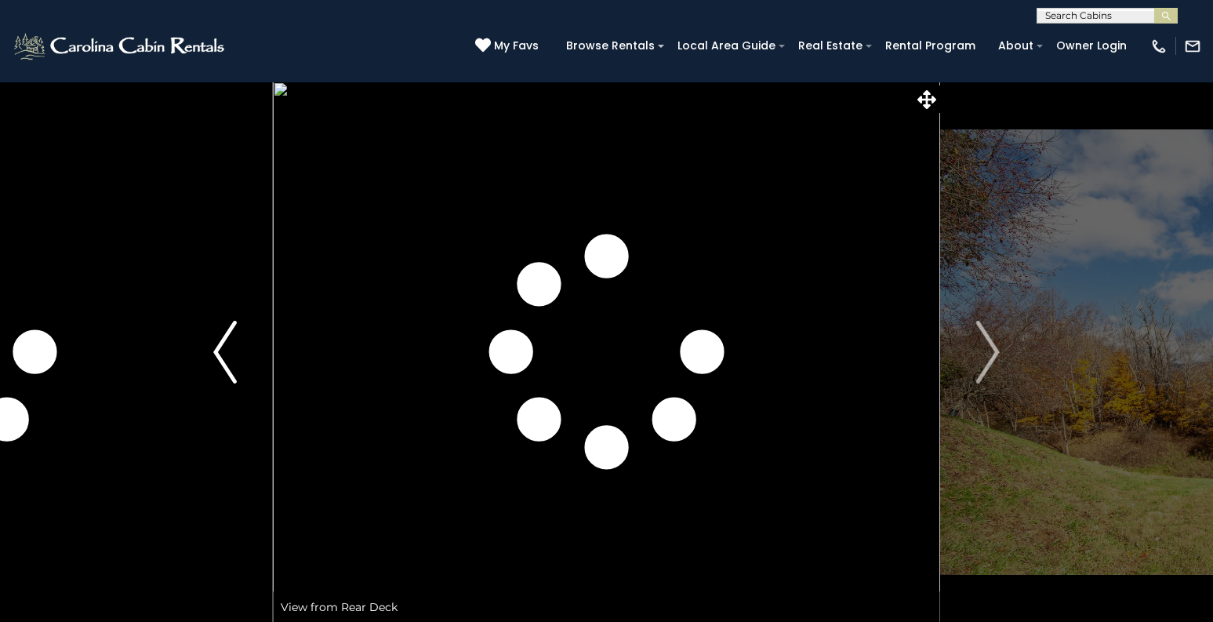
click at [221, 349] on img "Previous" at bounding box center [225, 352] width 24 height 63
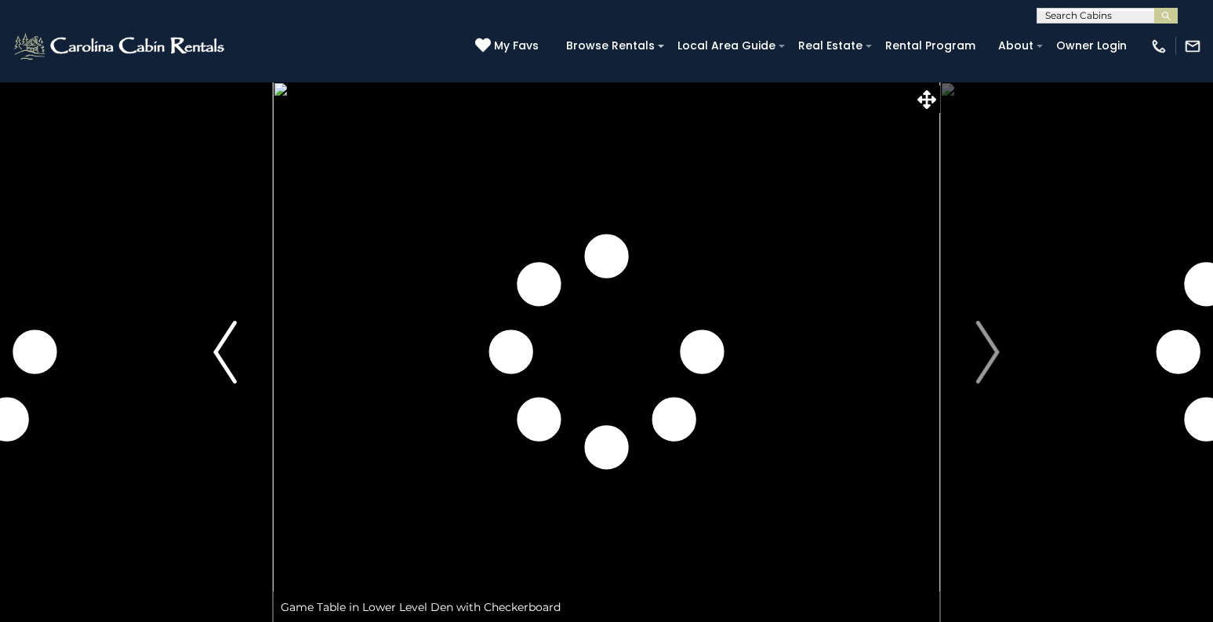
click at [221, 349] on img "Previous" at bounding box center [225, 352] width 24 height 63
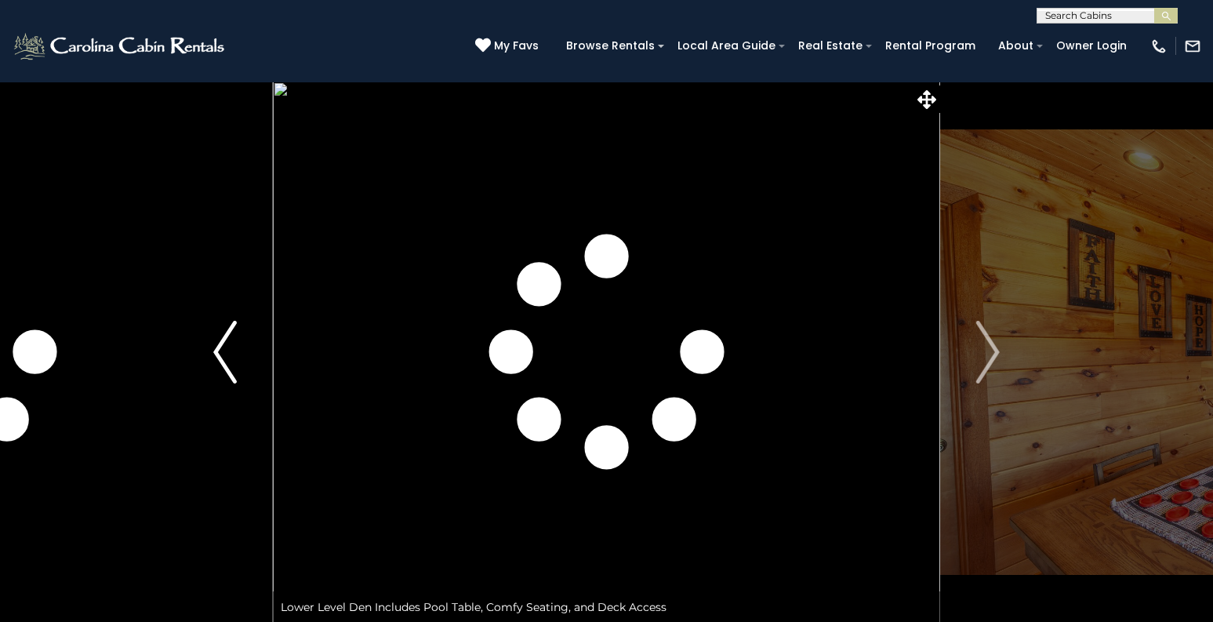
click at [221, 349] on img "Previous" at bounding box center [225, 352] width 24 height 63
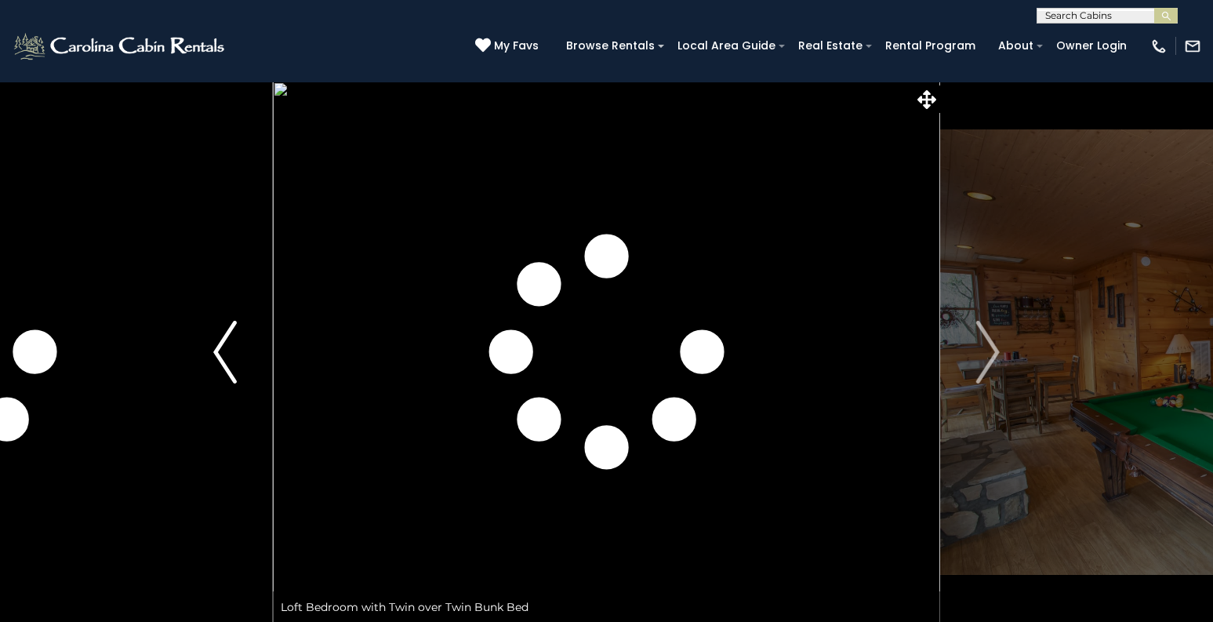
click at [221, 349] on img "Previous" at bounding box center [225, 352] width 24 height 63
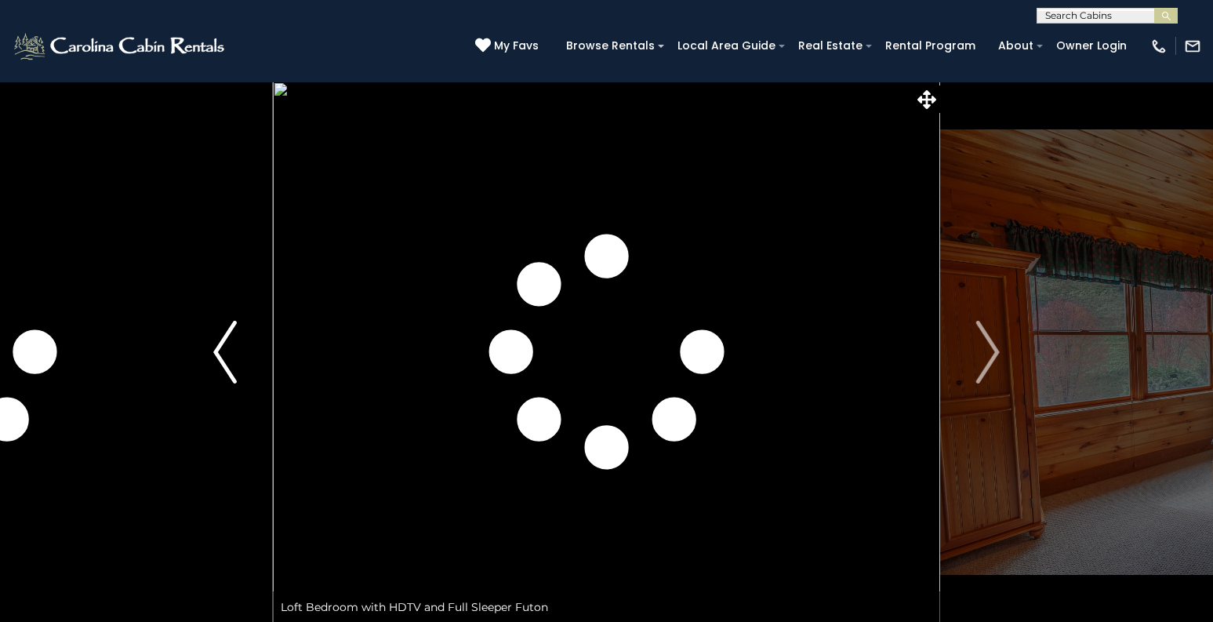
click at [221, 349] on img "Previous" at bounding box center [225, 352] width 24 height 63
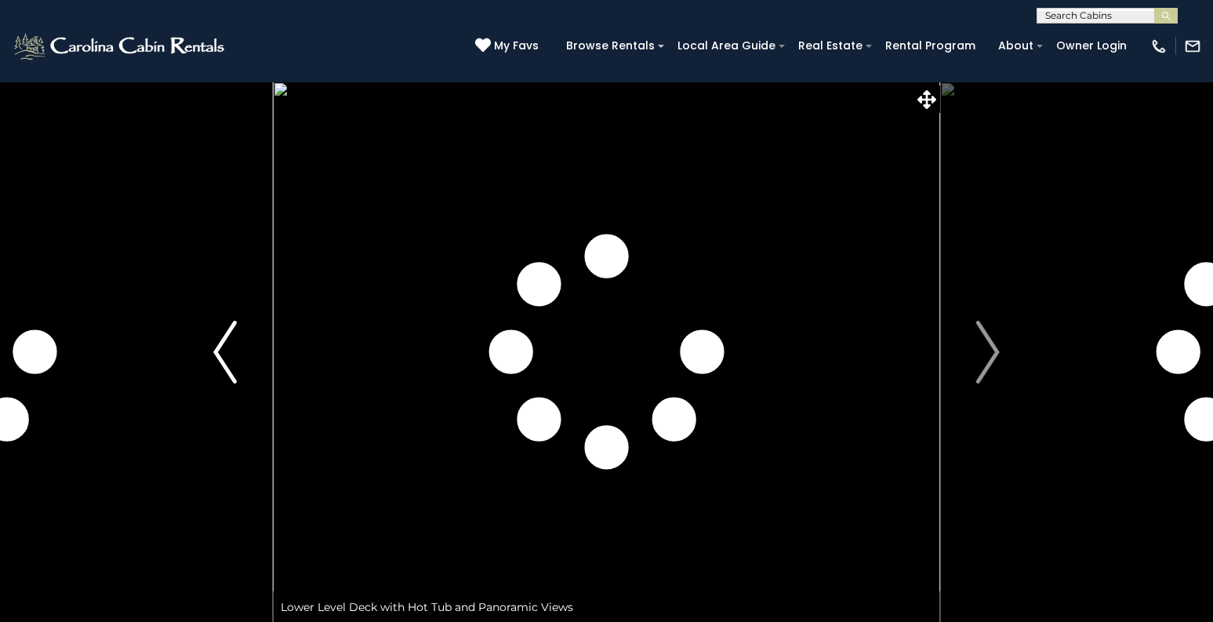
click at [221, 349] on img "Previous" at bounding box center [225, 352] width 24 height 63
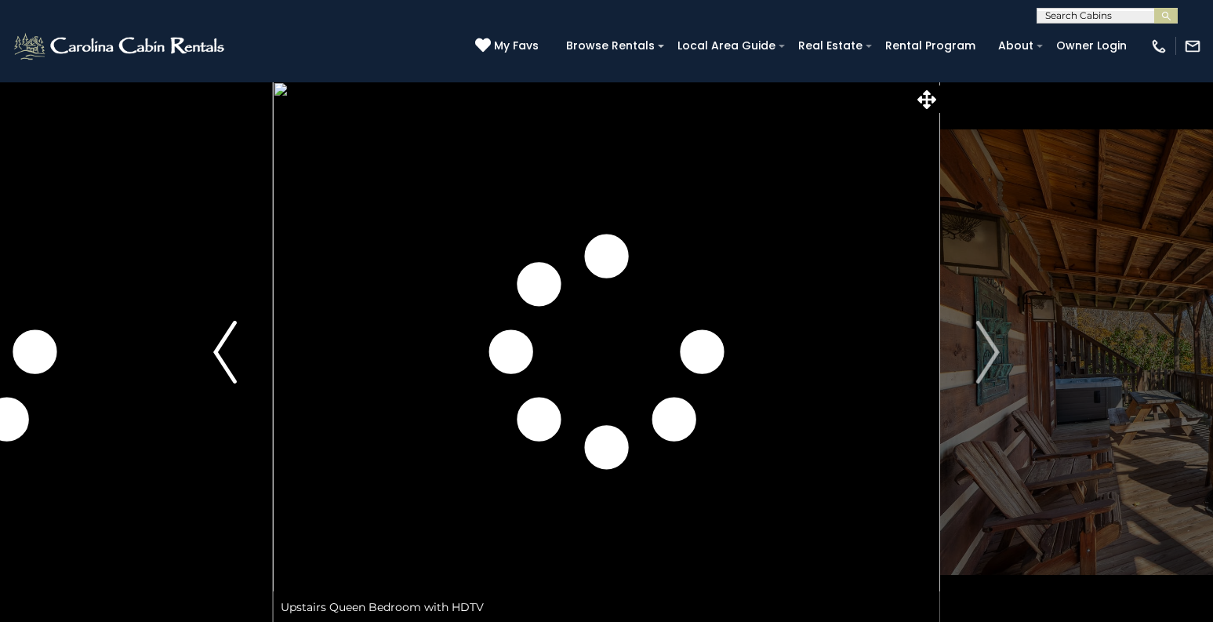
click at [221, 349] on img "Previous" at bounding box center [225, 352] width 24 height 63
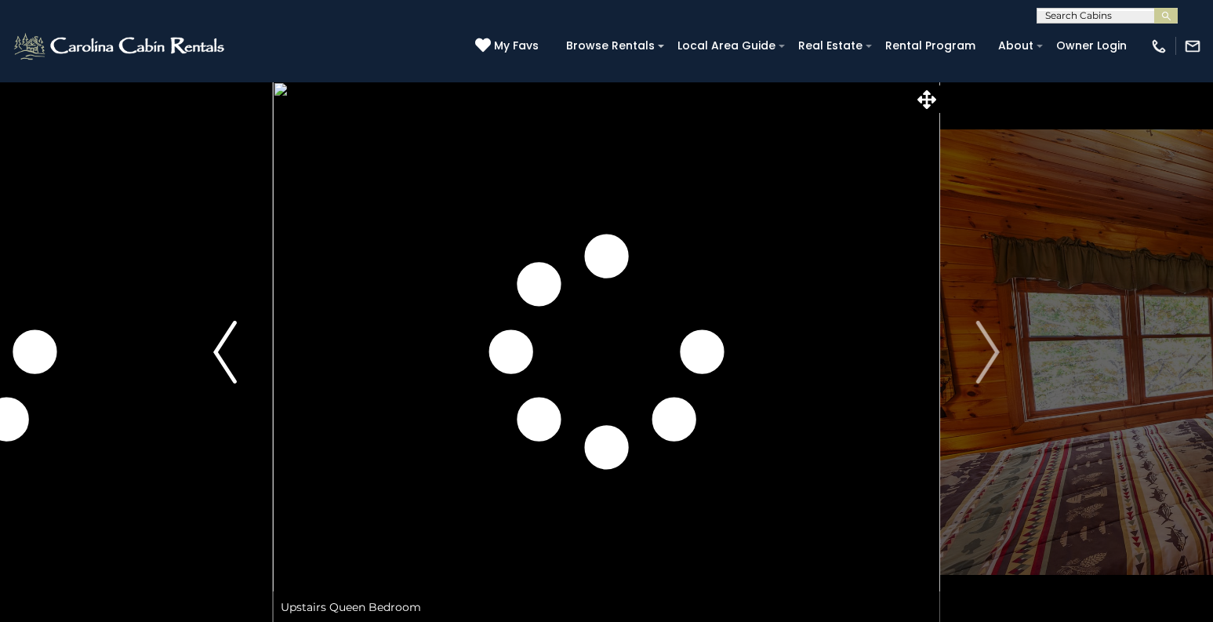
click at [221, 349] on img "Previous" at bounding box center [225, 352] width 24 height 63
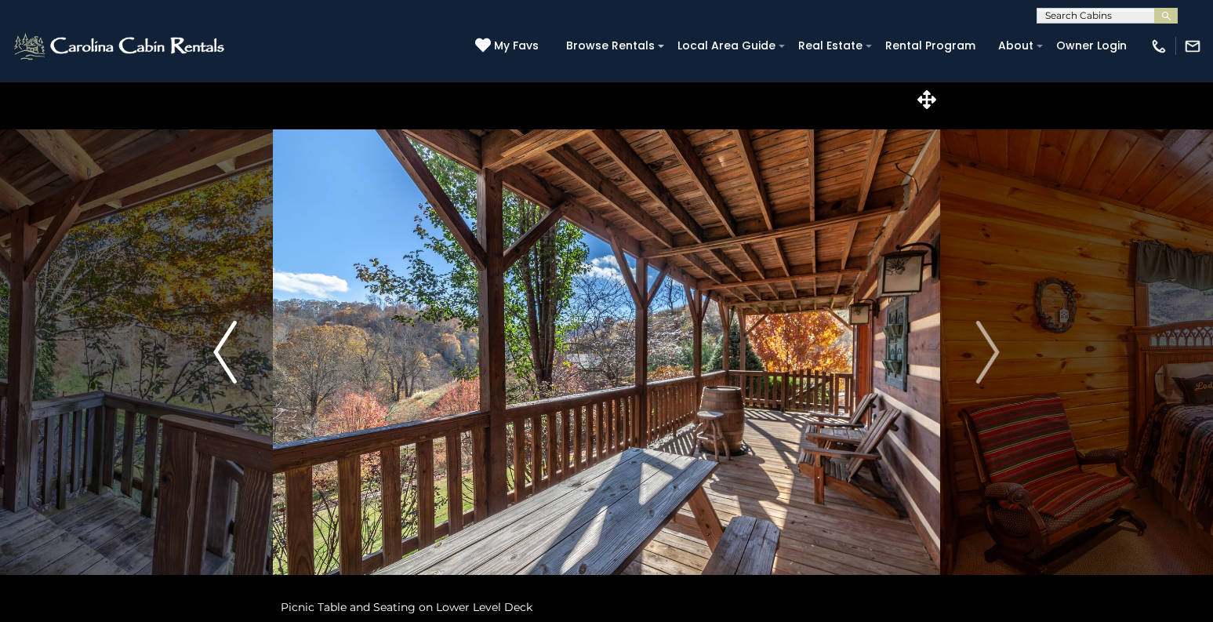
click at [221, 349] on img "Previous" at bounding box center [225, 352] width 24 height 63
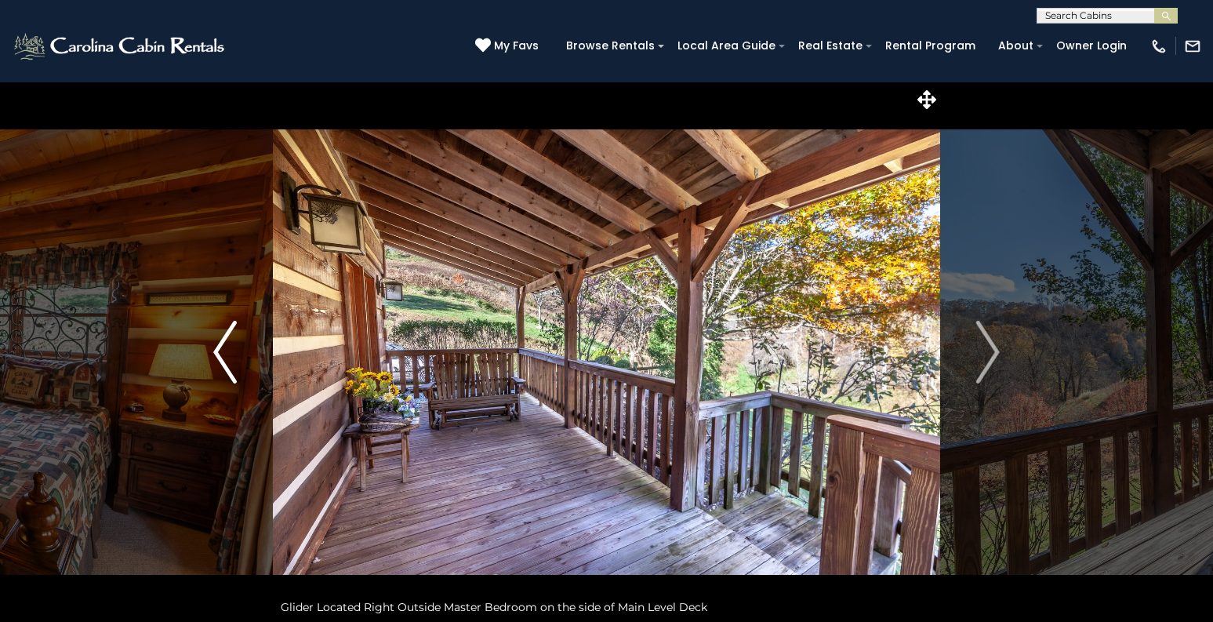
click at [221, 349] on img "Previous" at bounding box center [225, 352] width 24 height 63
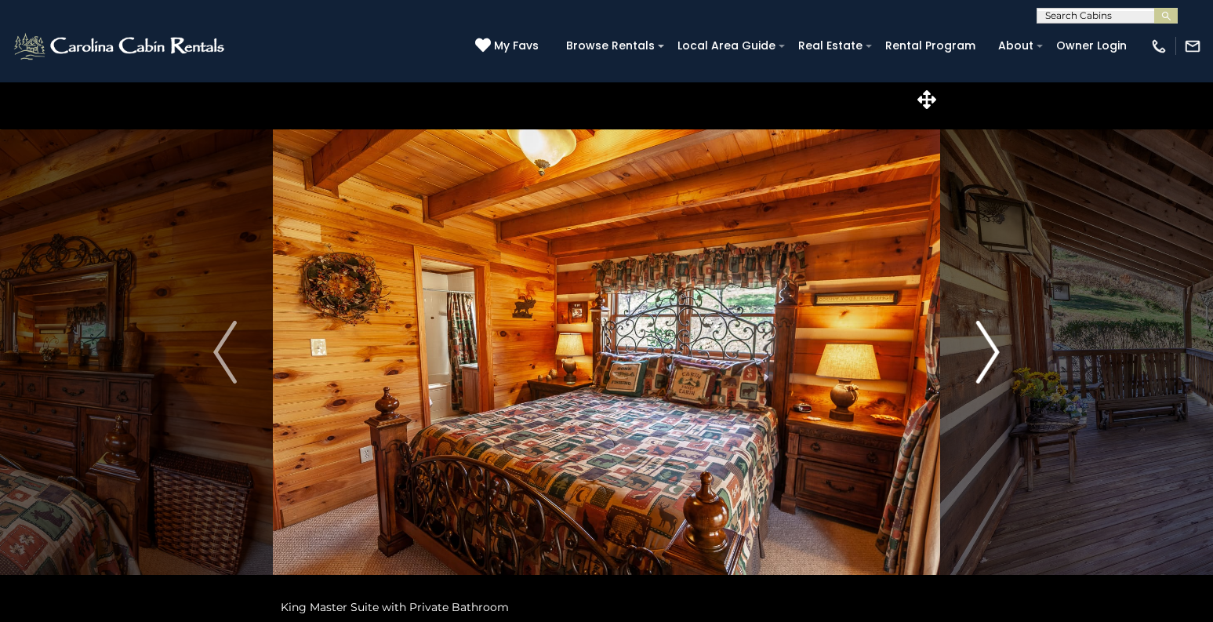
click at [997, 352] on img "Next" at bounding box center [988, 352] width 24 height 63
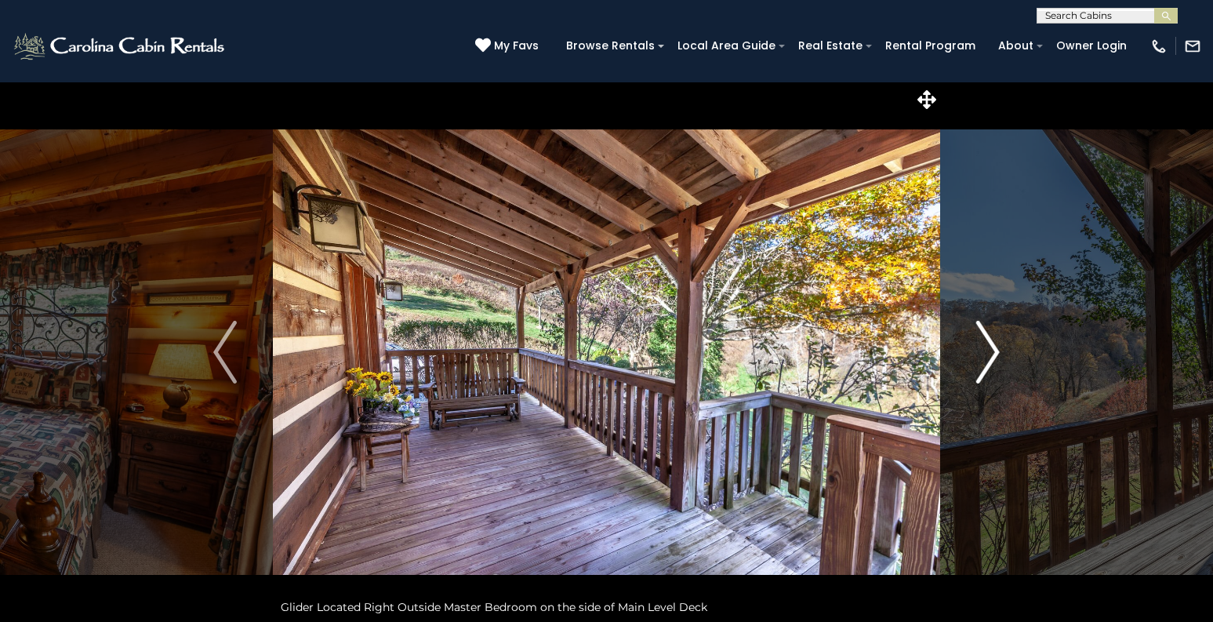
click at [997, 352] on img "Next" at bounding box center [988, 352] width 24 height 63
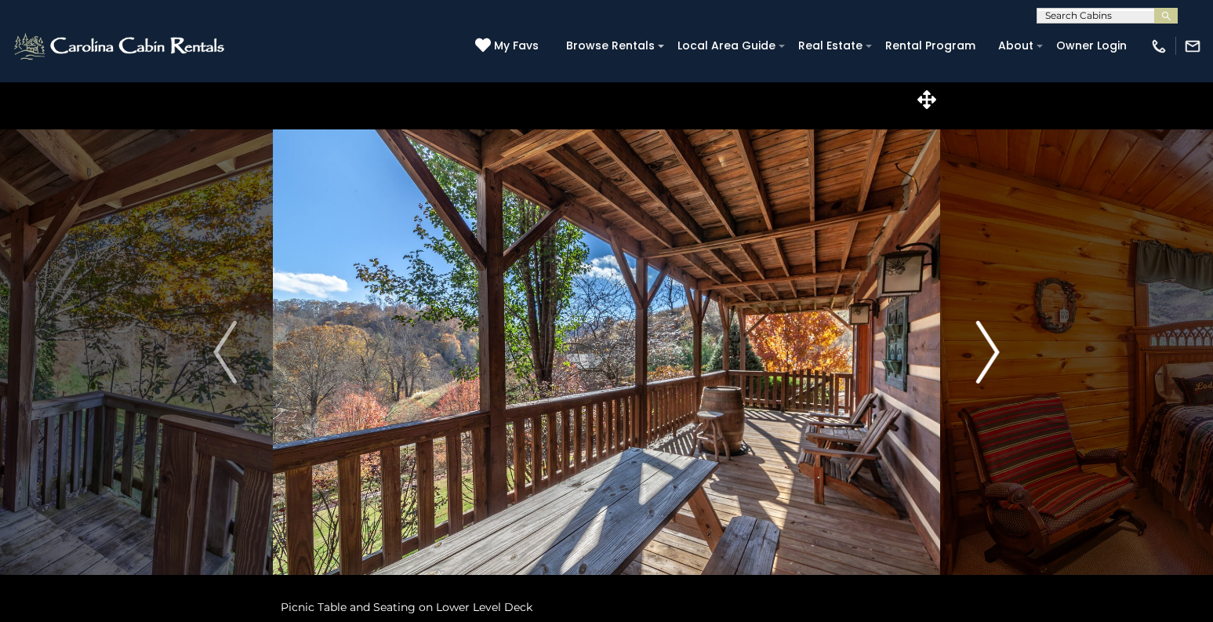
click at [997, 352] on img "Next" at bounding box center [988, 352] width 24 height 63
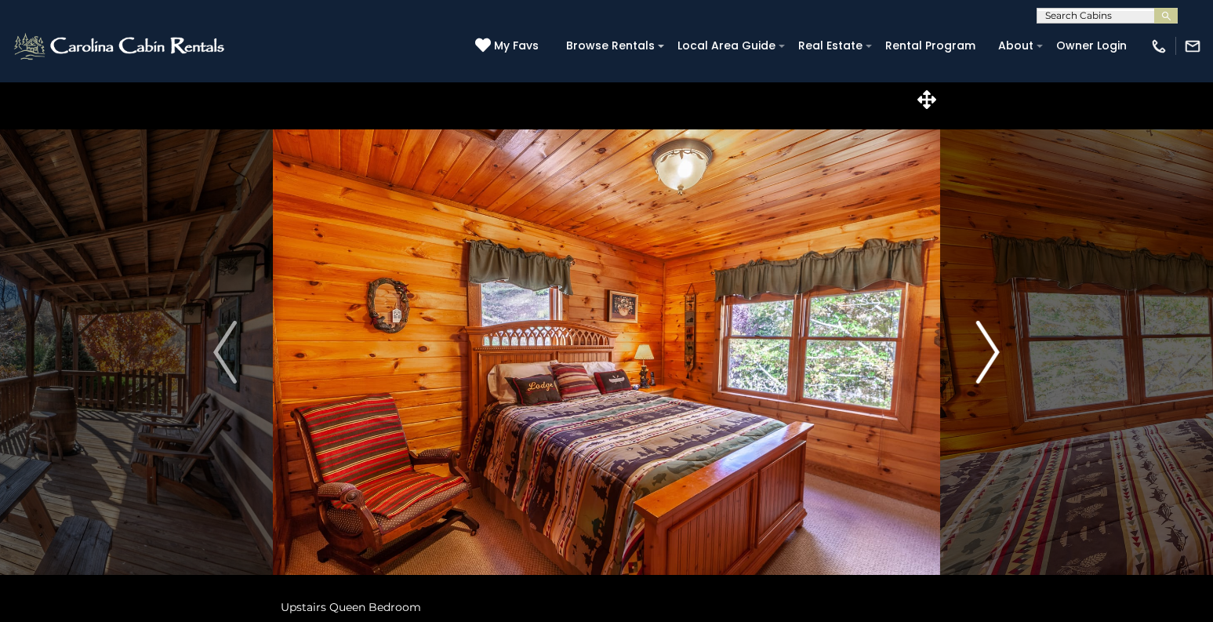
click at [997, 352] on img "Next" at bounding box center [988, 352] width 24 height 63
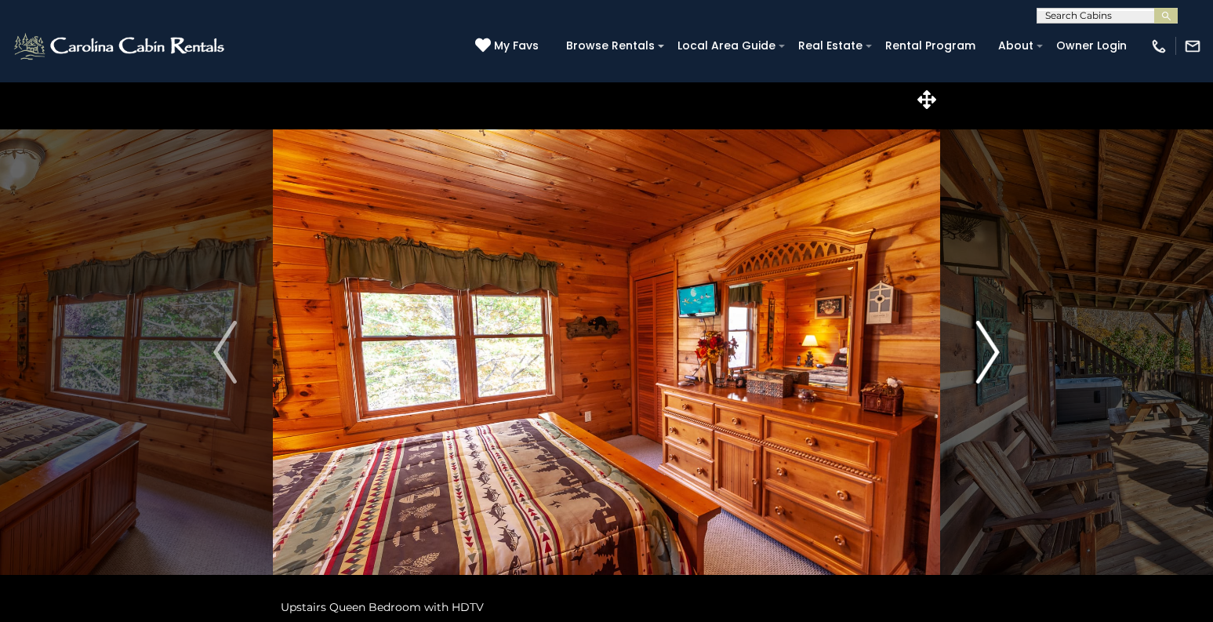
click at [997, 352] on img "Next" at bounding box center [988, 352] width 24 height 63
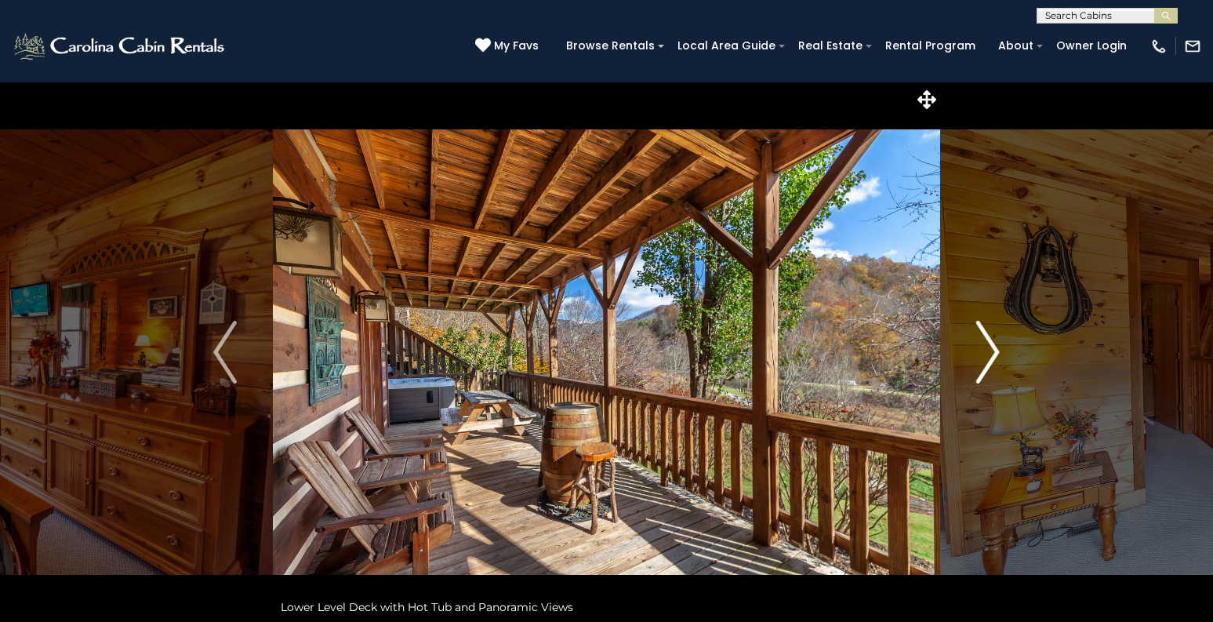
click at [996, 352] on img "Next" at bounding box center [988, 352] width 24 height 63
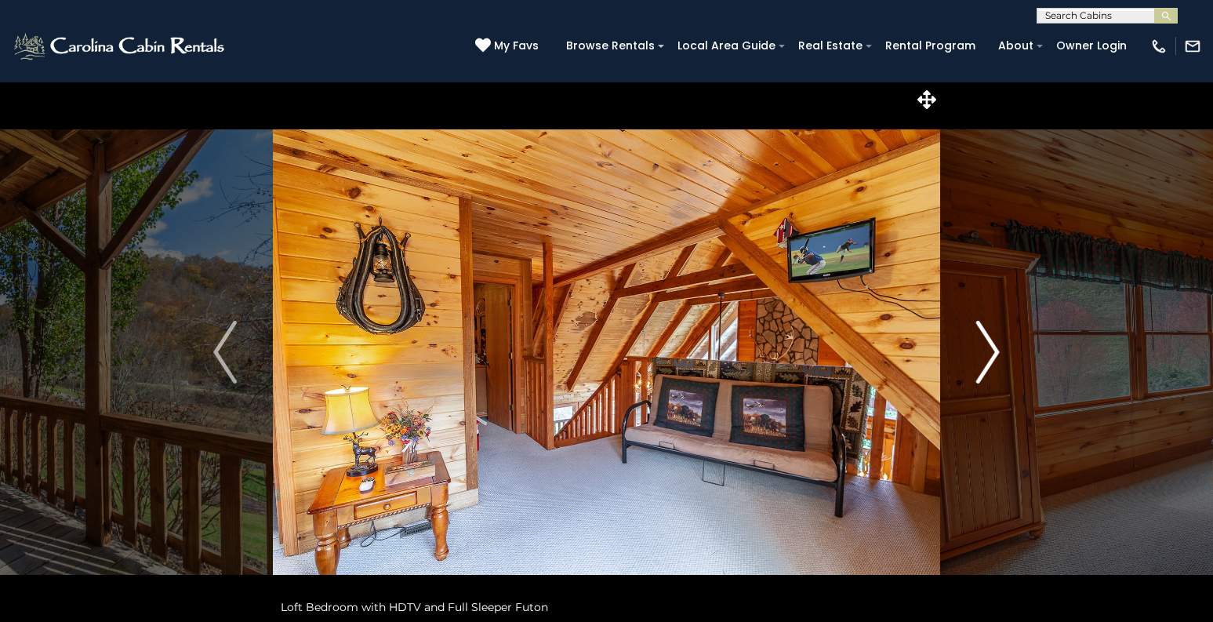
click at [993, 353] on img "Next" at bounding box center [988, 352] width 24 height 63
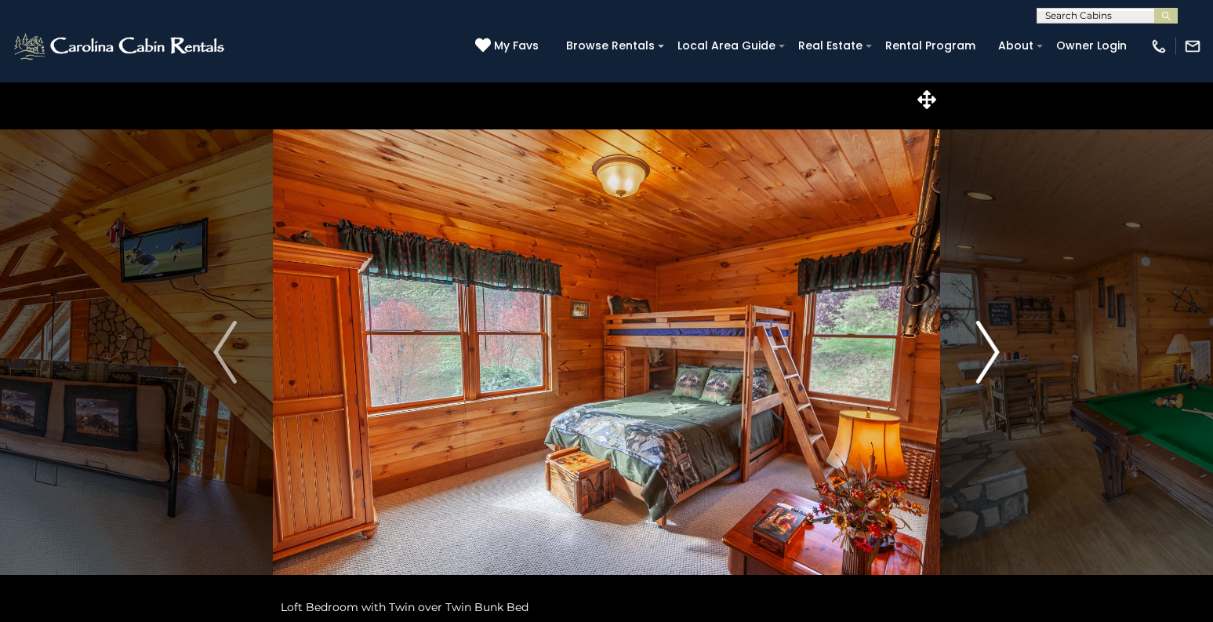
click at [993, 353] on img "Next" at bounding box center [988, 352] width 24 height 63
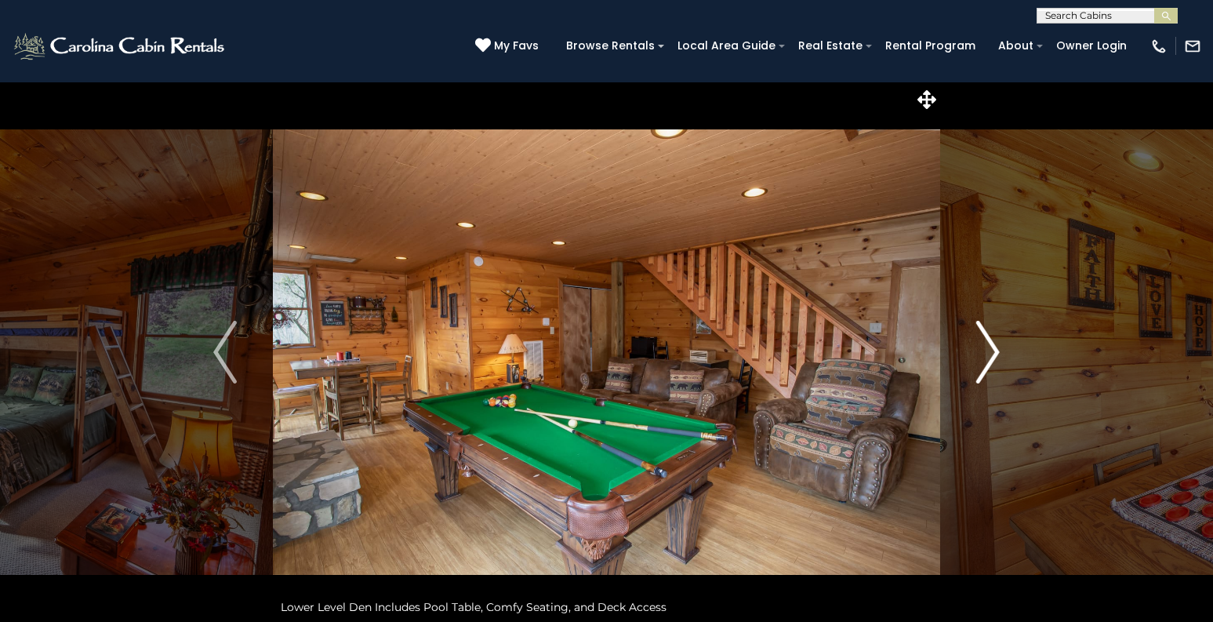
click at [992, 357] on img "Next" at bounding box center [988, 352] width 24 height 63
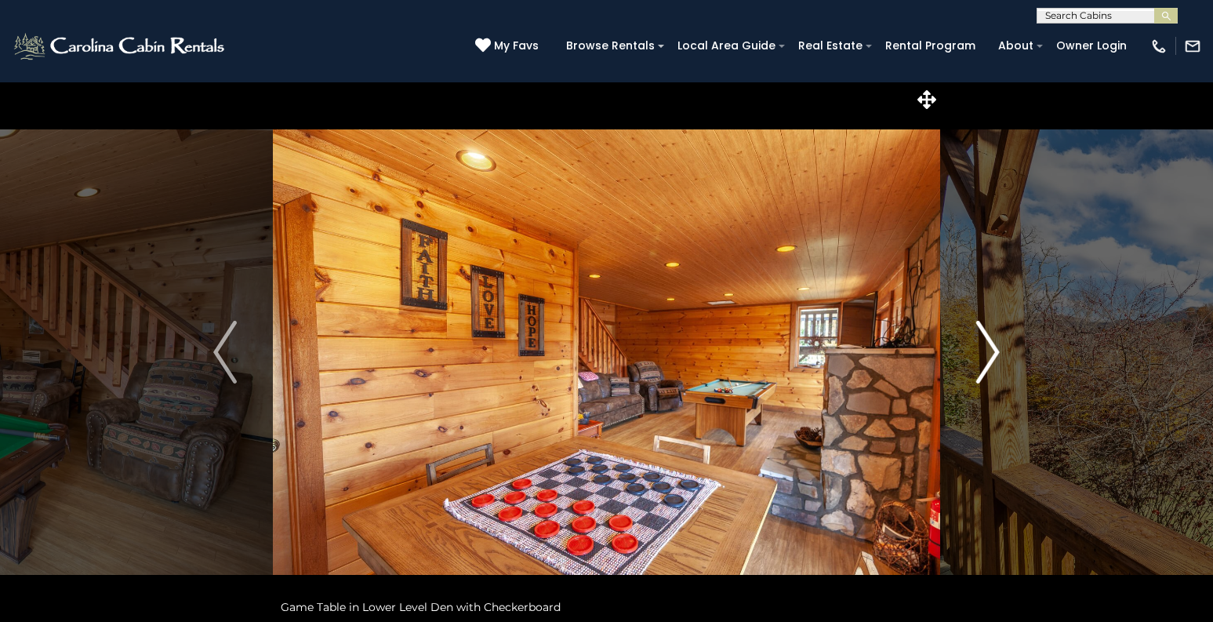
click at [994, 352] on img "Next" at bounding box center [988, 352] width 24 height 63
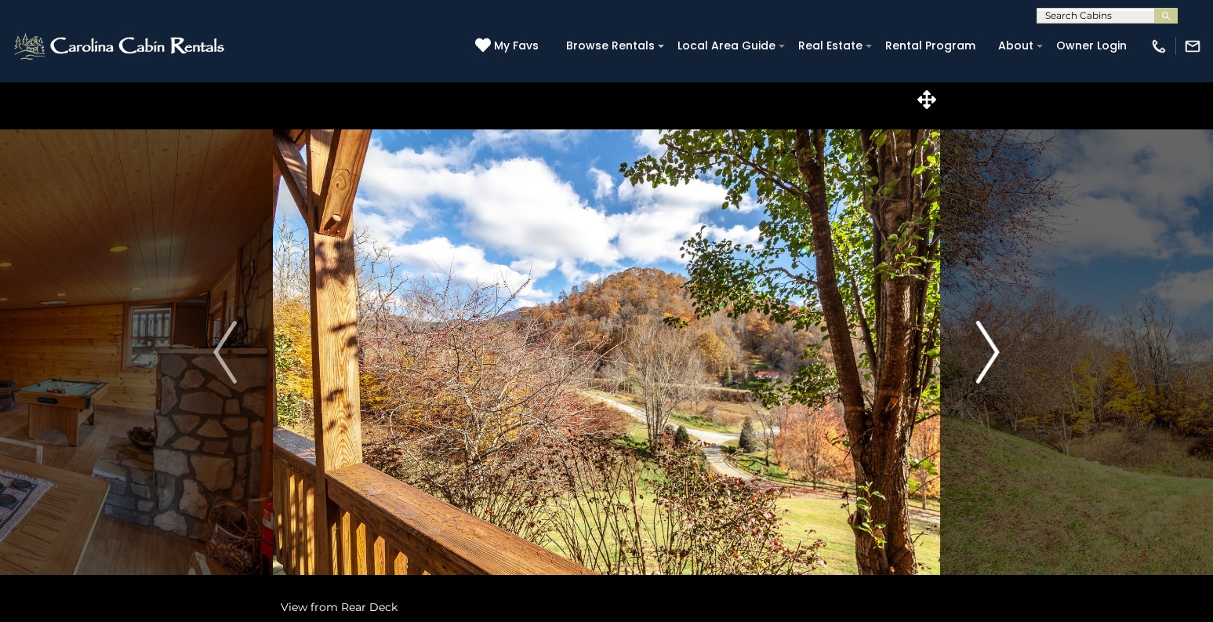
click at [994, 352] on img "Next" at bounding box center [988, 352] width 24 height 63
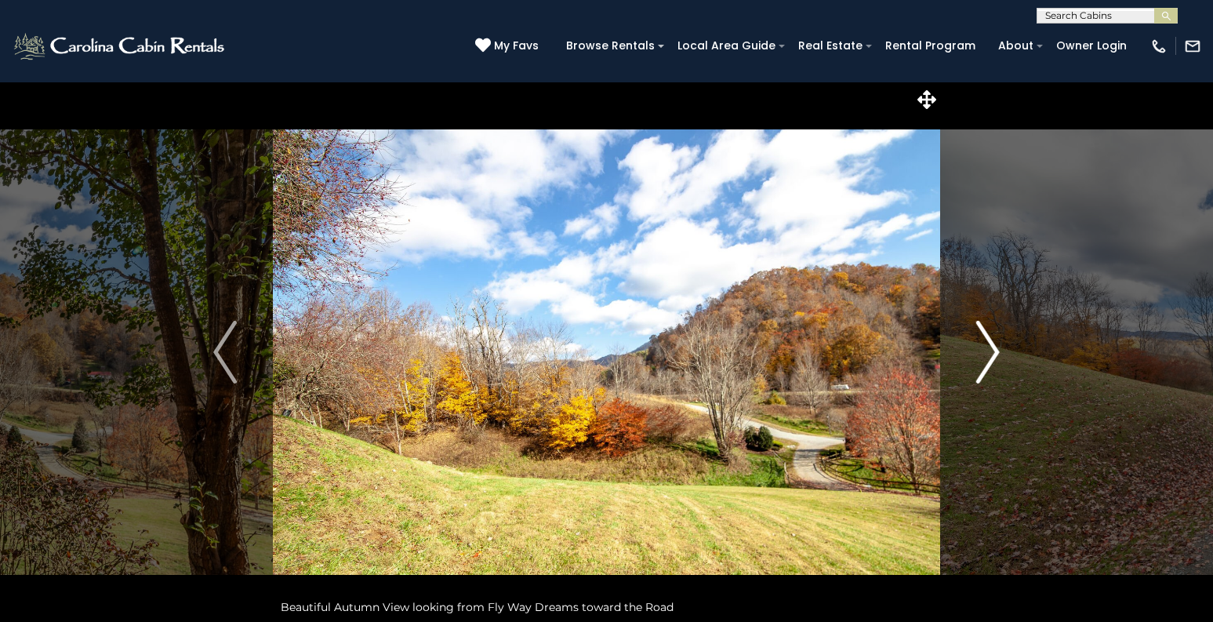
click at [994, 352] on img "Next" at bounding box center [988, 352] width 24 height 63
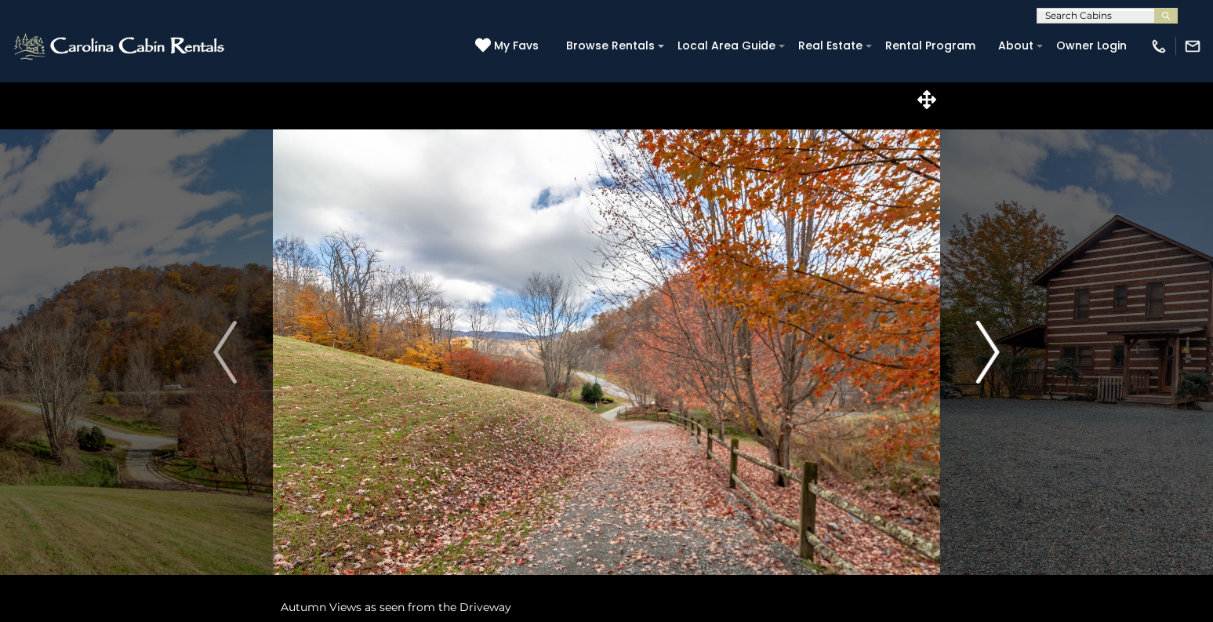
click at [994, 352] on img "Next" at bounding box center [988, 352] width 24 height 63
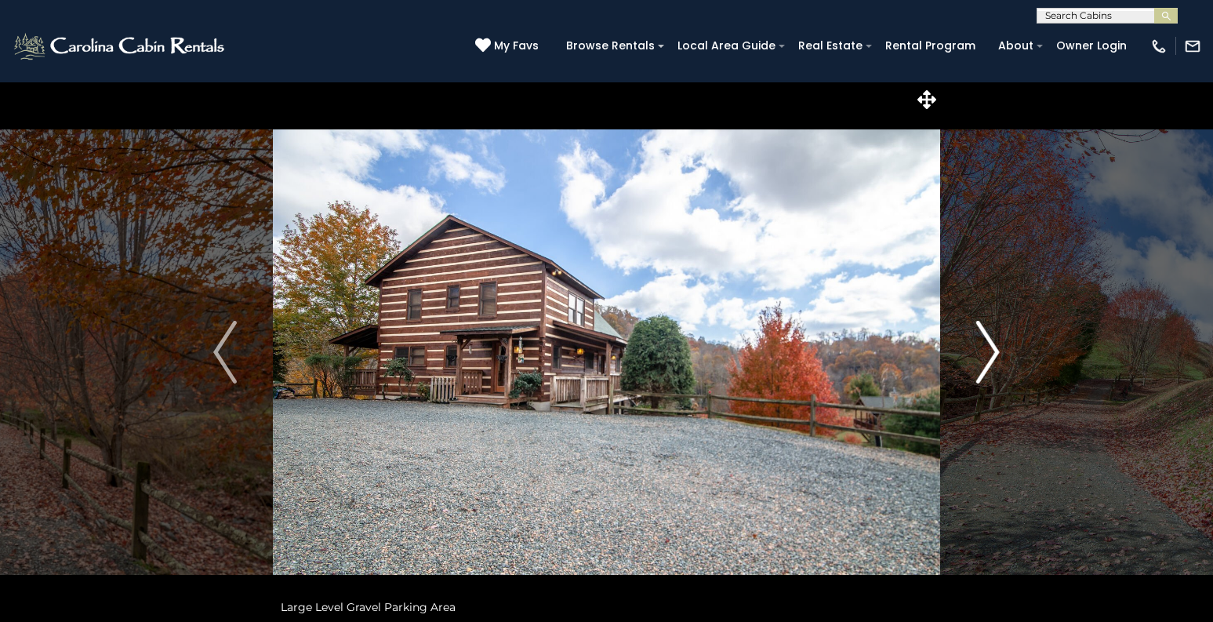
click at [994, 352] on img "Next" at bounding box center [988, 352] width 24 height 63
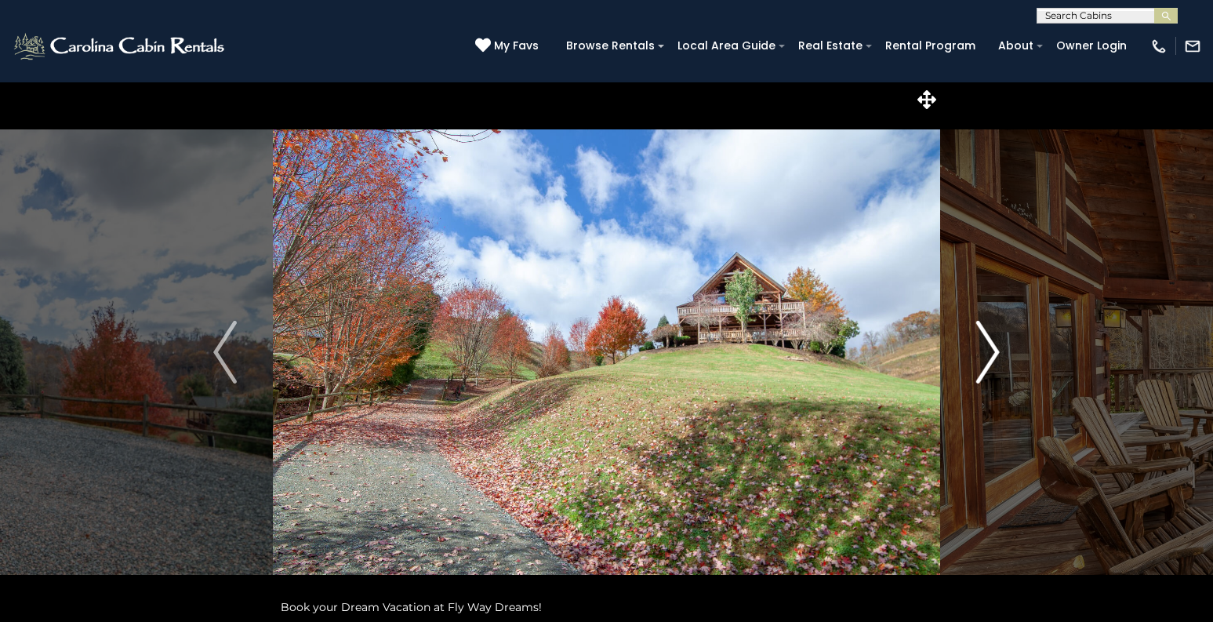
click at [994, 352] on img "Next" at bounding box center [988, 352] width 24 height 63
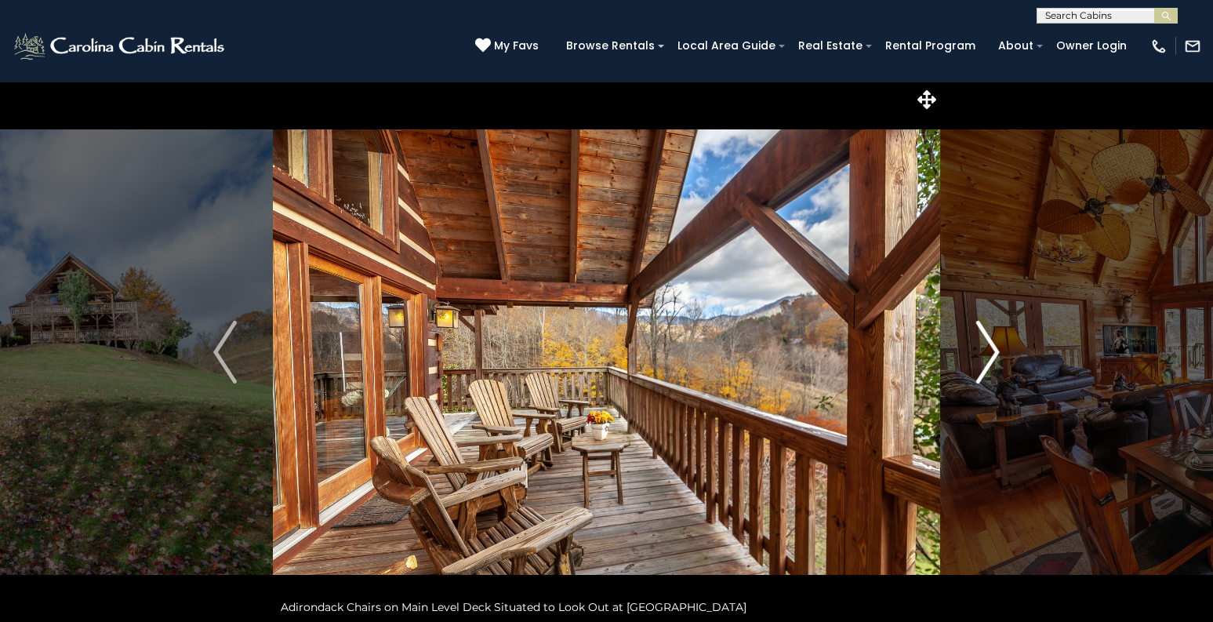
click at [994, 353] on img "Next" at bounding box center [988, 352] width 24 height 63
